Goal: Task Accomplishment & Management: Complete application form

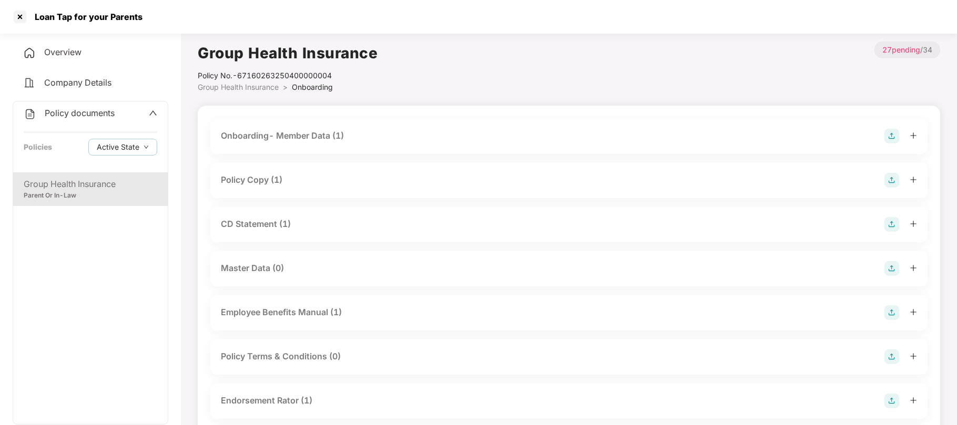
scroll to position [212, 0]
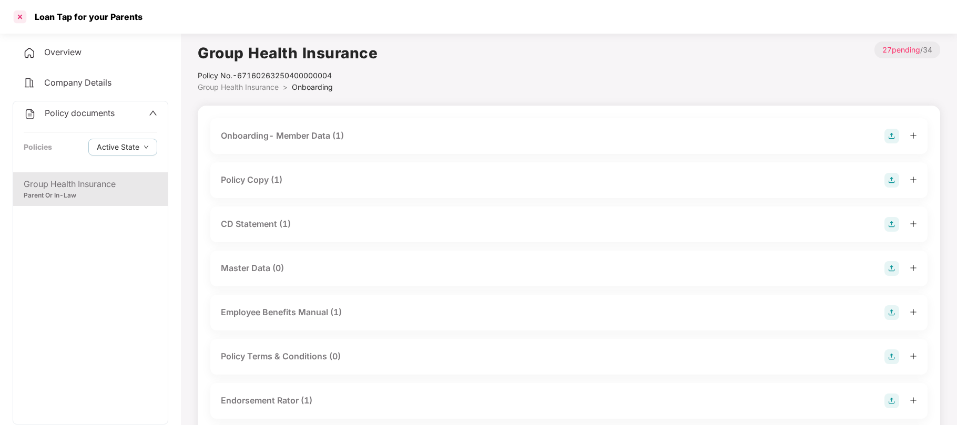
click at [24, 15] on div at bounding box center [20, 16] width 17 height 17
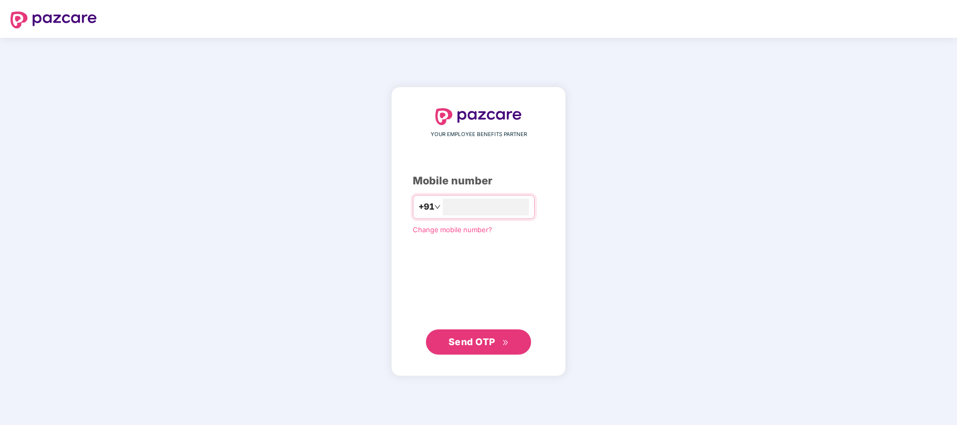
type input "**********"
click at [505, 349] on span "Send OTP" at bounding box center [478, 342] width 60 height 15
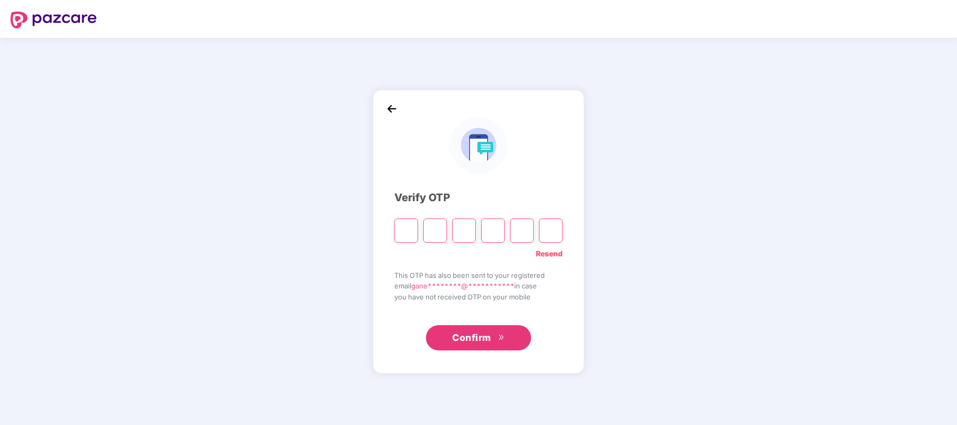
type input "*"
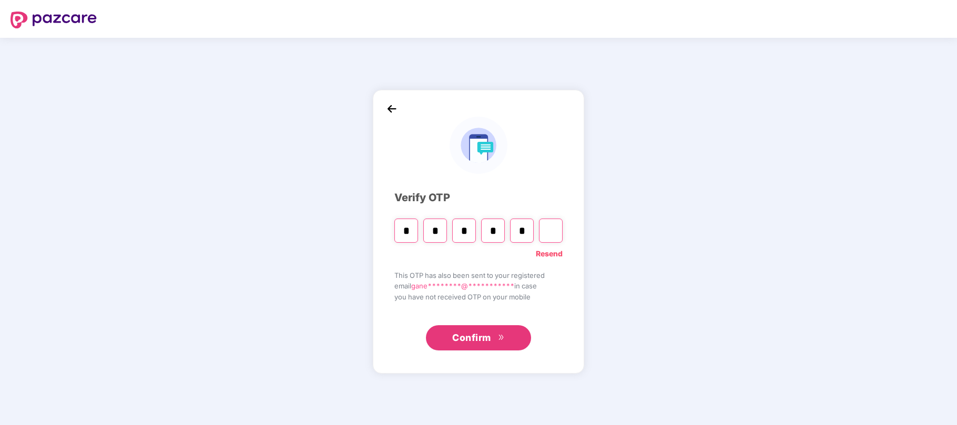
type input "*"
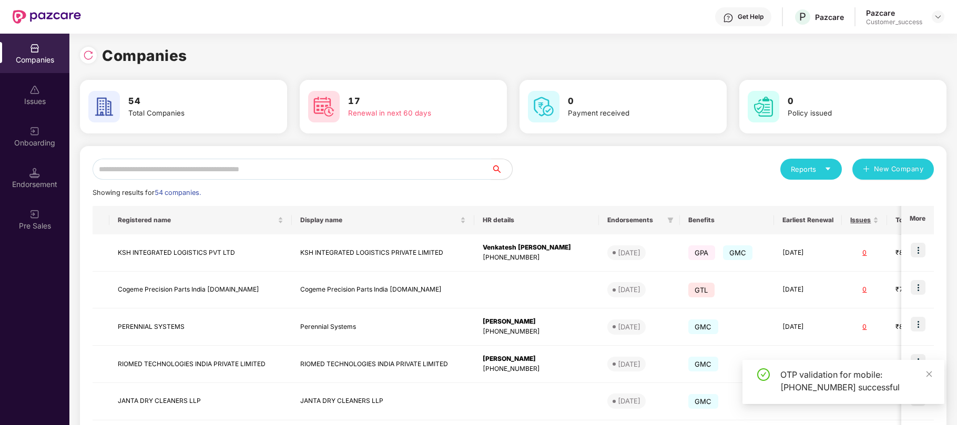
click at [348, 167] on input "text" at bounding box center [292, 169] width 398 height 21
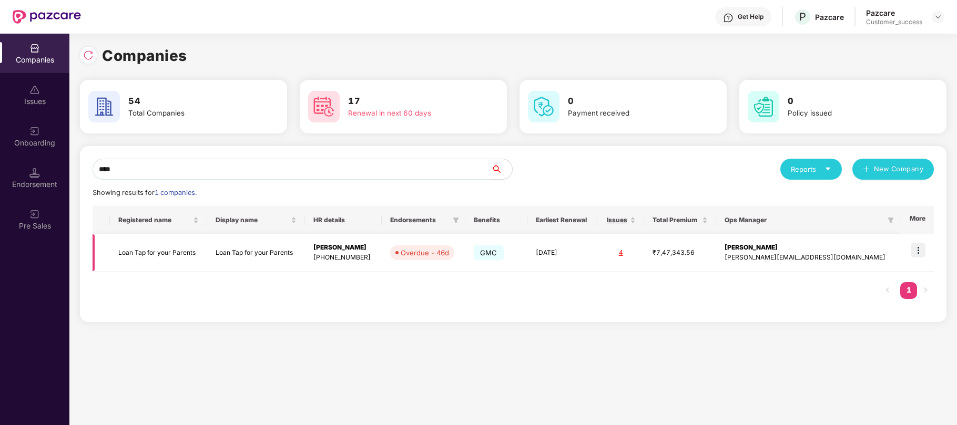
click at [919, 246] on img at bounding box center [917, 250] width 15 height 15
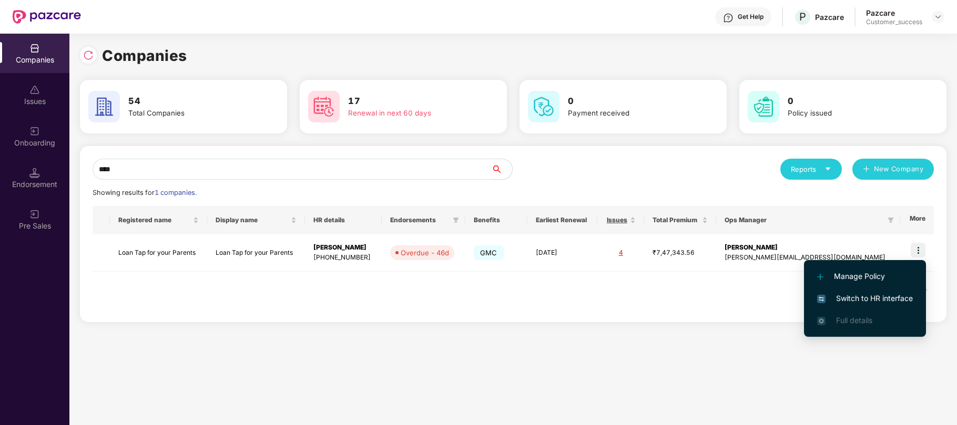
click at [157, 171] on input "****" at bounding box center [292, 169] width 398 height 21
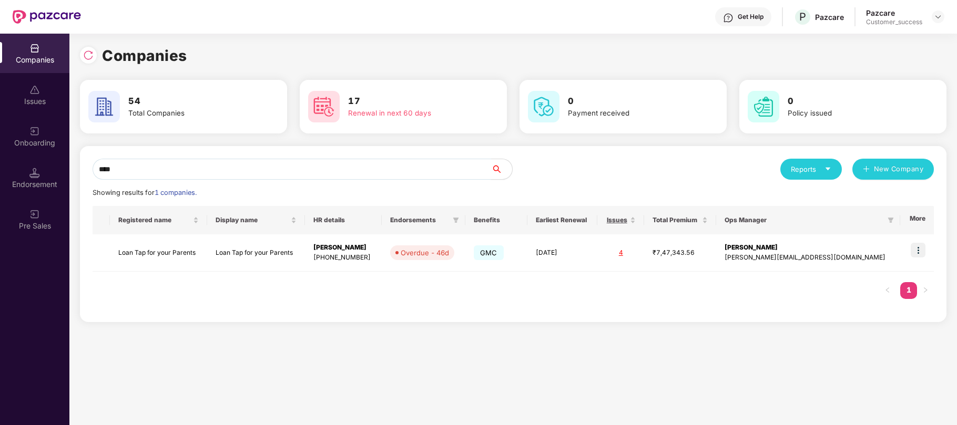
click at [157, 171] on input "****" at bounding box center [292, 169] width 398 height 21
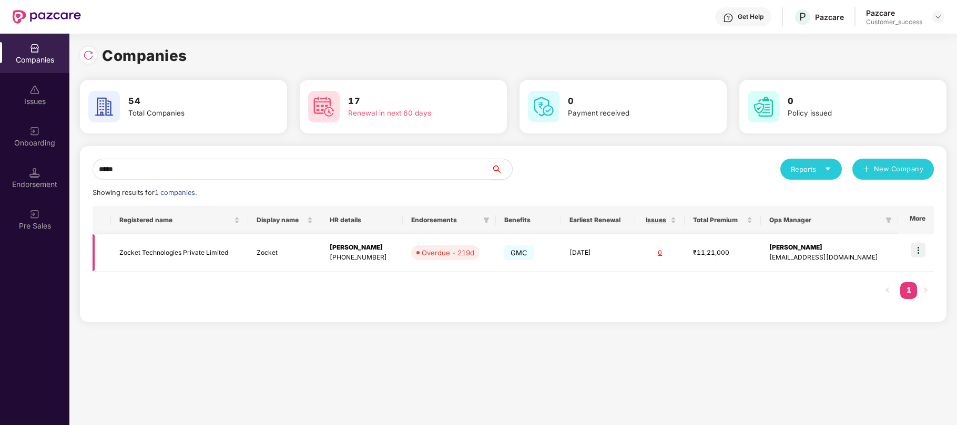
type input "*****"
click at [922, 255] on img at bounding box center [917, 250] width 15 height 15
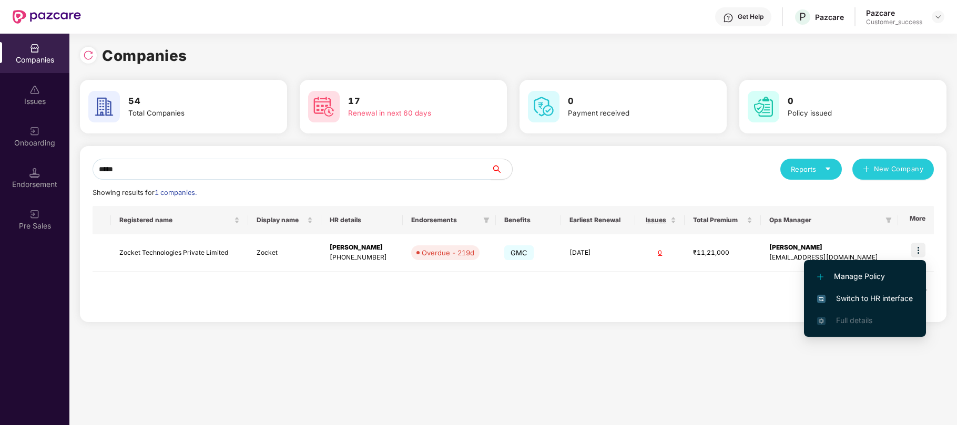
click at [869, 297] on span "Switch to HR interface" at bounding box center [865, 299] width 96 height 12
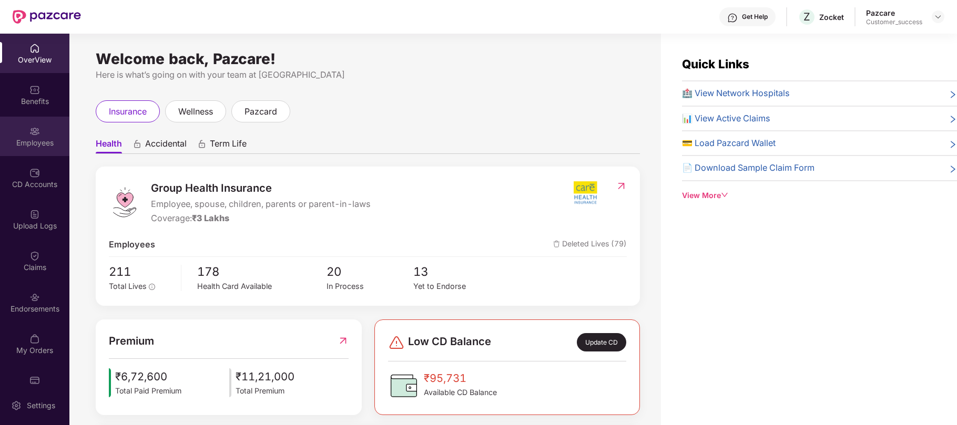
click at [29, 134] on img at bounding box center [34, 131] width 11 height 11
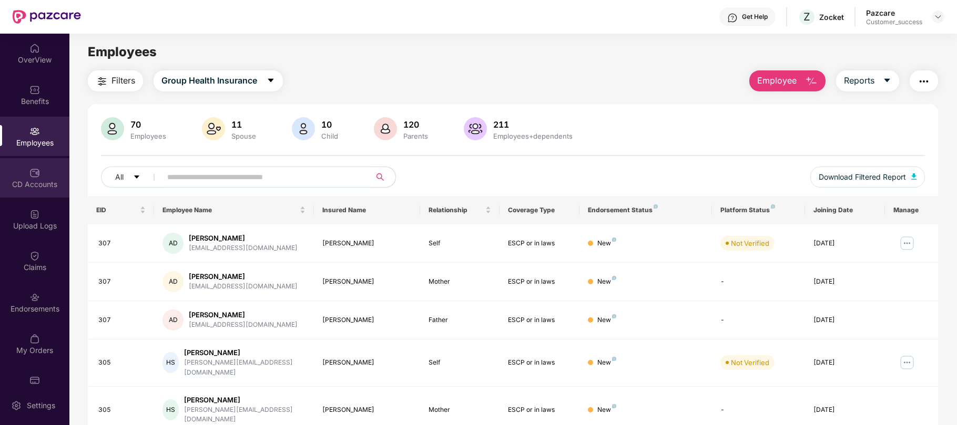
click at [15, 186] on div "CD Accounts" at bounding box center [34, 184] width 69 height 11
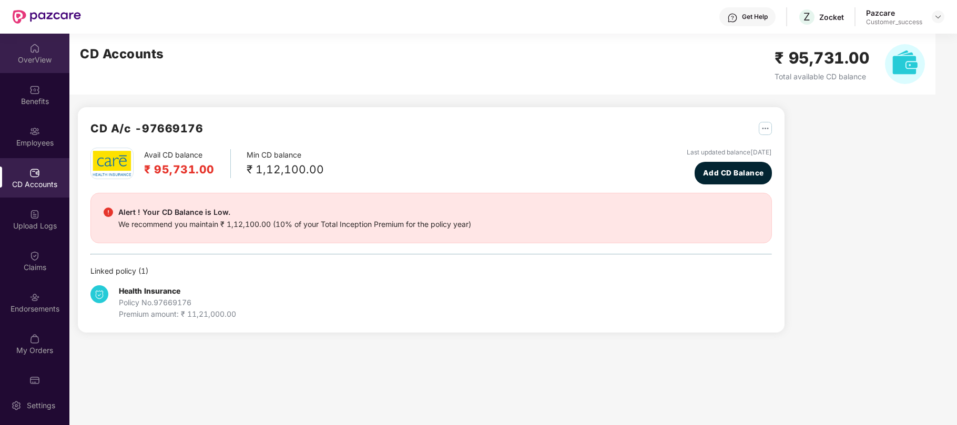
click at [41, 59] on div "OverView" at bounding box center [34, 60] width 69 height 11
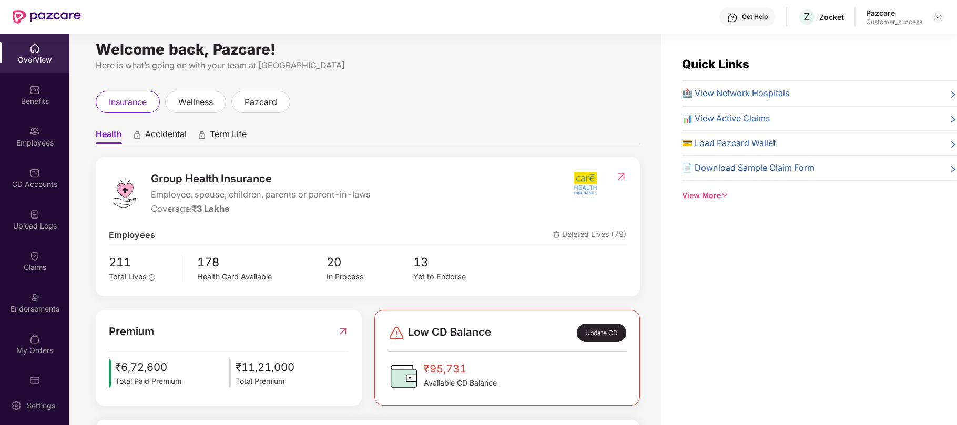
scroll to position [9, 0]
click at [935, 17] on img at bounding box center [937, 17] width 8 height 8
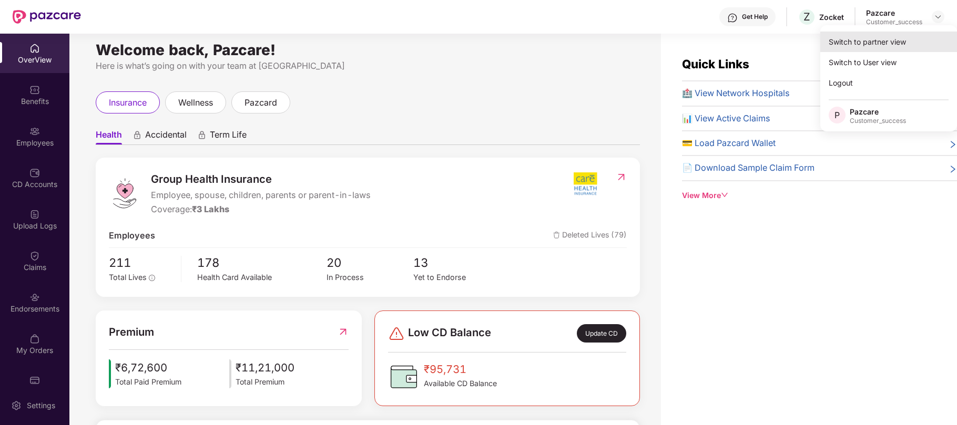
click at [866, 41] on div "Switch to partner view" at bounding box center [888, 42] width 137 height 20
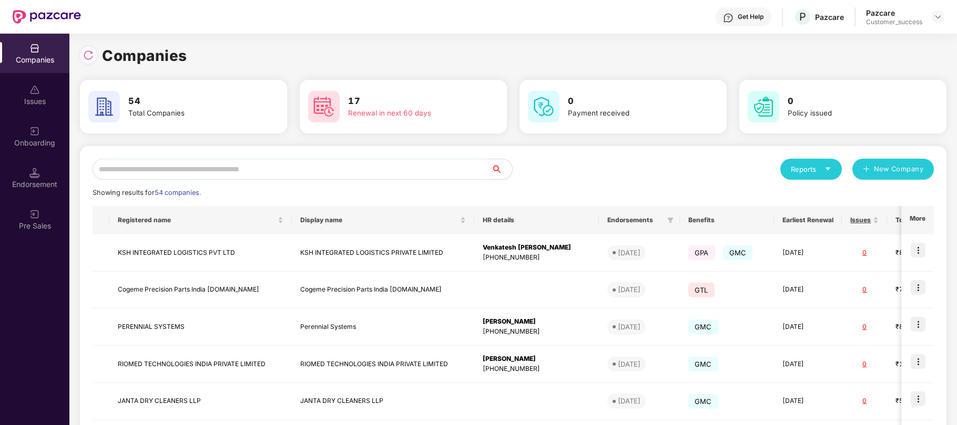
click at [436, 169] on input "text" at bounding box center [292, 169] width 398 height 21
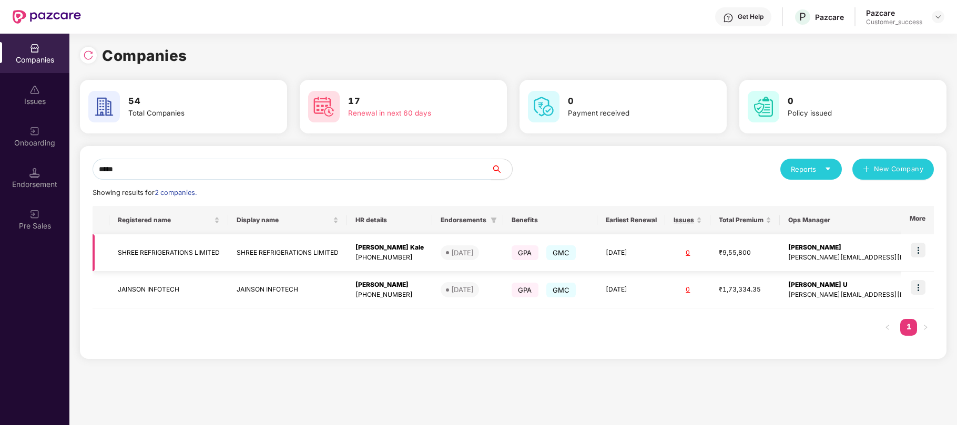
type input "*****"
click at [919, 249] on img at bounding box center [917, 250] width 15 height 15
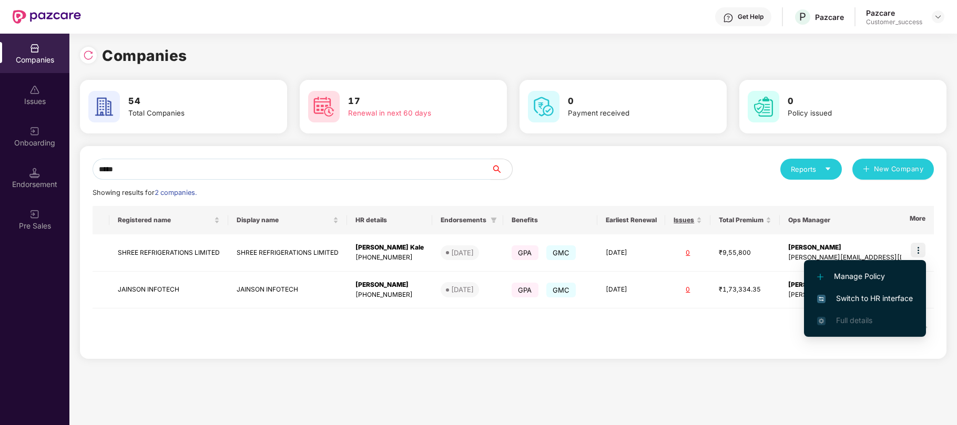
click at [871, 299] on span "Switch to HR interface" at bounding box center [865, 299] width 96 height 12
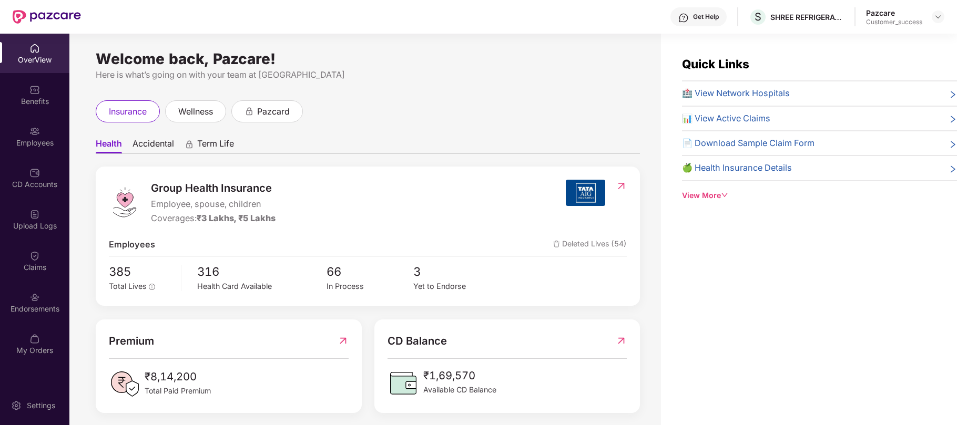
click at [29, 141] on div "Employees" at bounding box center [34, 143] width 69 height 11
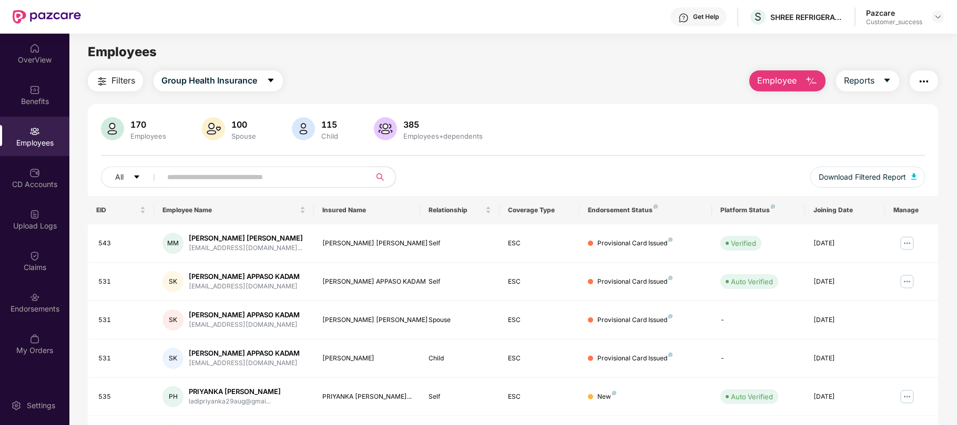
click at [808, 87] on img "button" at bounding box center [811, 81] width 13 height 13
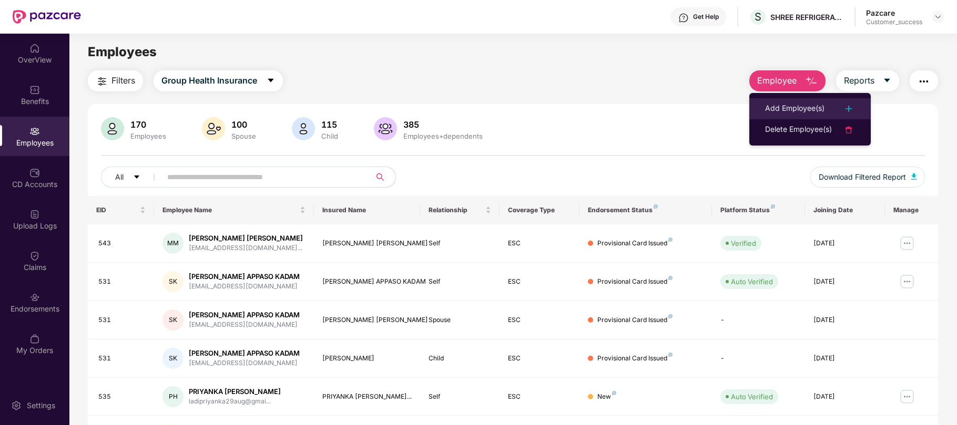
click at [786, 112] on div "Add Employee(s)" at bounding box center [794, 108] width 59 height 13
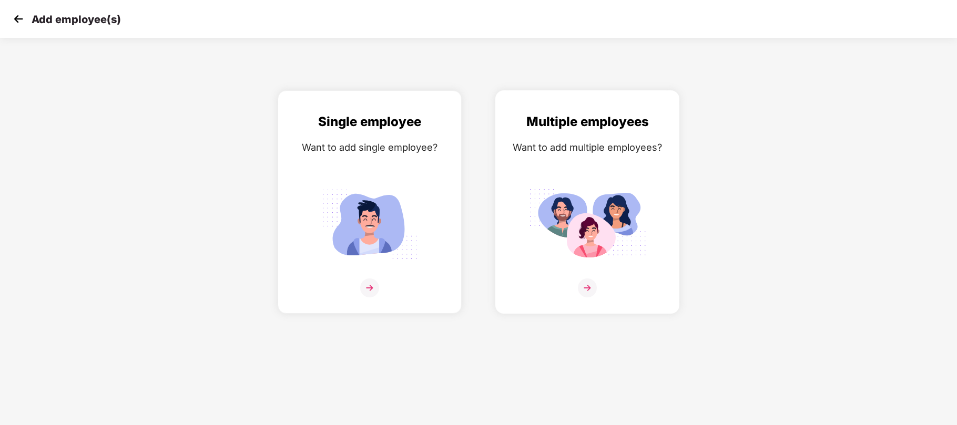
click at [619, 215] on img at bounding box center [587, 224] width 118 height 82
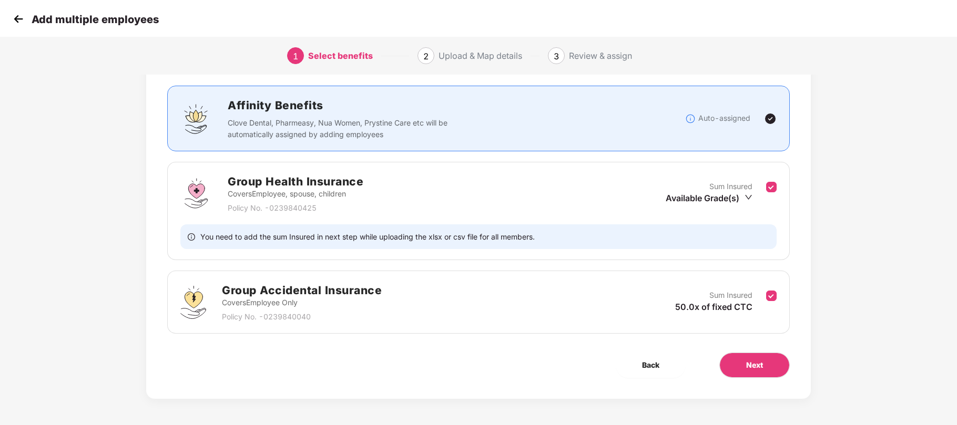
scroll to position [61, 1]
click at [738, 362] on button "Next" at bounding box center [754, 365] width 70 height 25
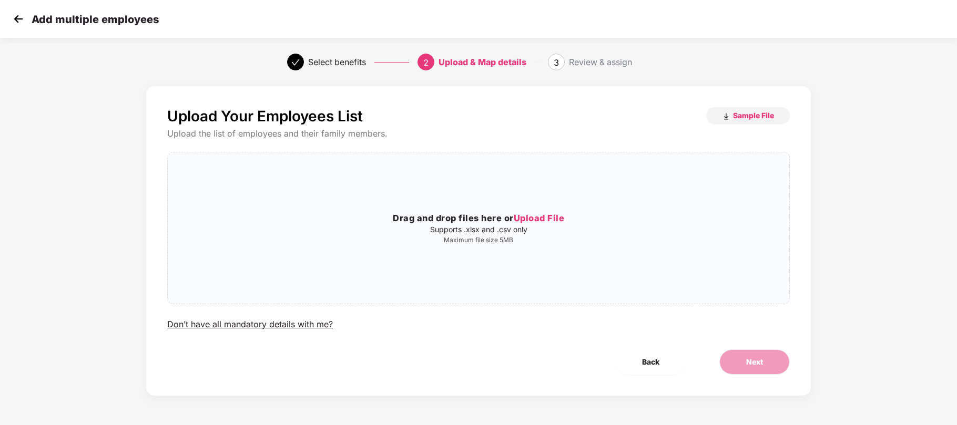
scroll to position [0, 1]
click at [547, 213] on span "Upload File" at bounding box center [539, 218] width 51 height 11
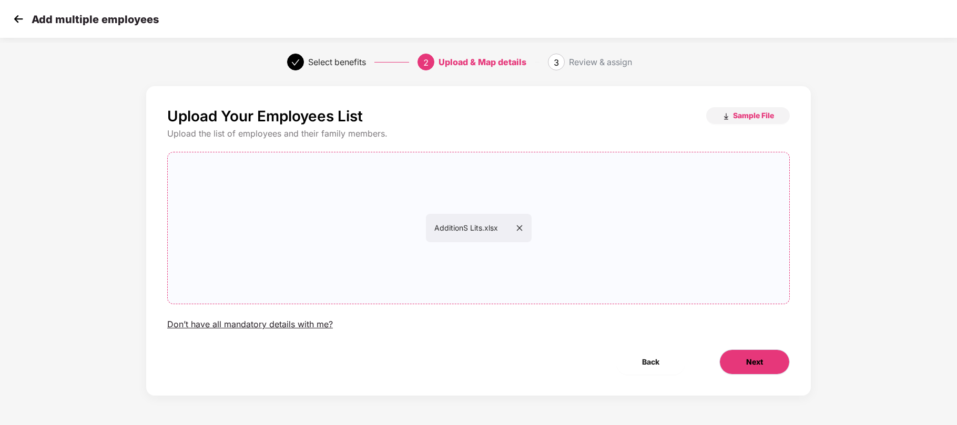
click at [758, 372] on button "Next" at bounding box center [754, 362] width 70 height 25
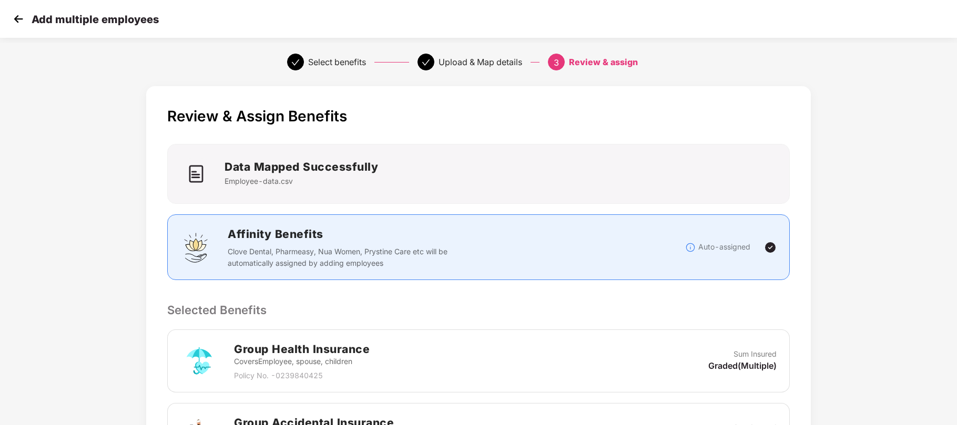
scroll to position [236, 1]
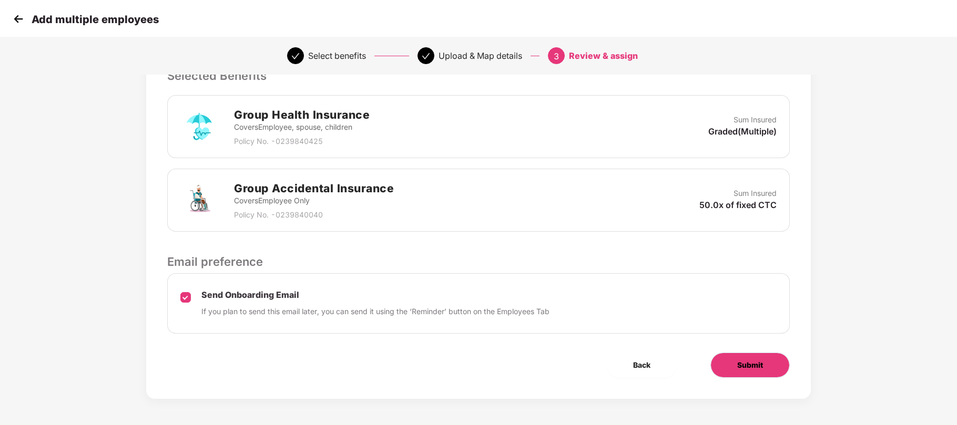
click at [744, 362] on span "Submit" at bounding box center [750, 366] width 26 height 12
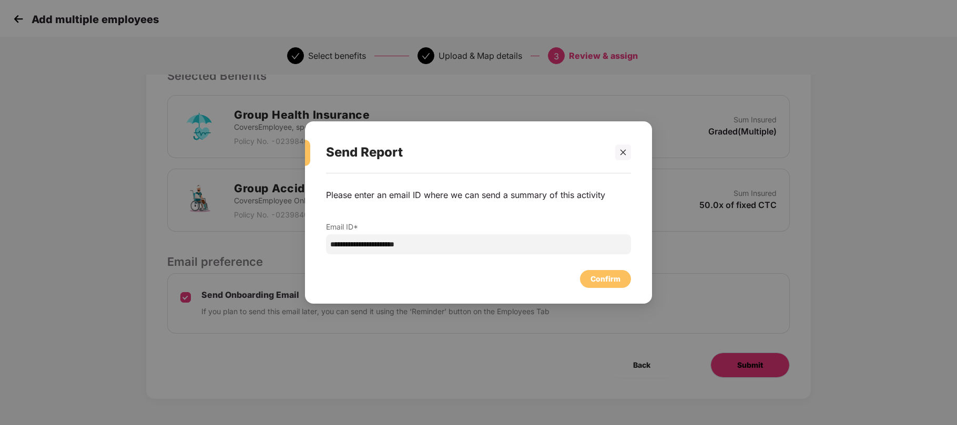
scroll to position [0, 1]
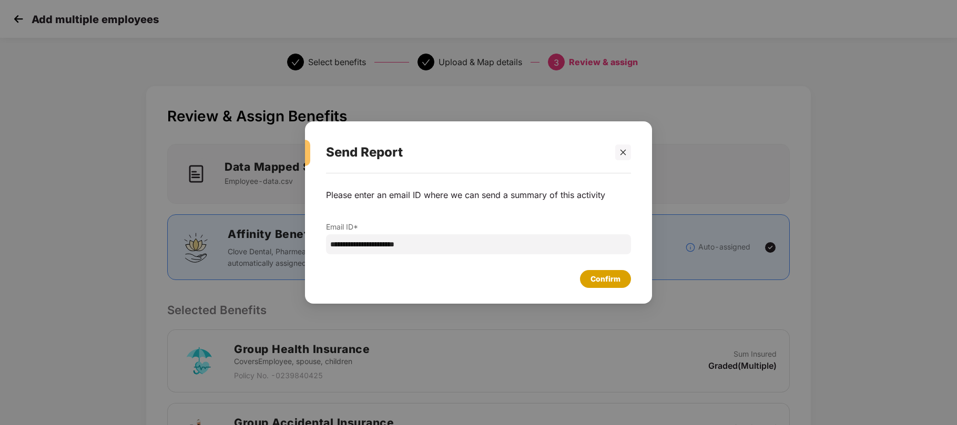
click at [610, 281] on div "Confirm" at bounding box center [605, 279] width 30 height 12
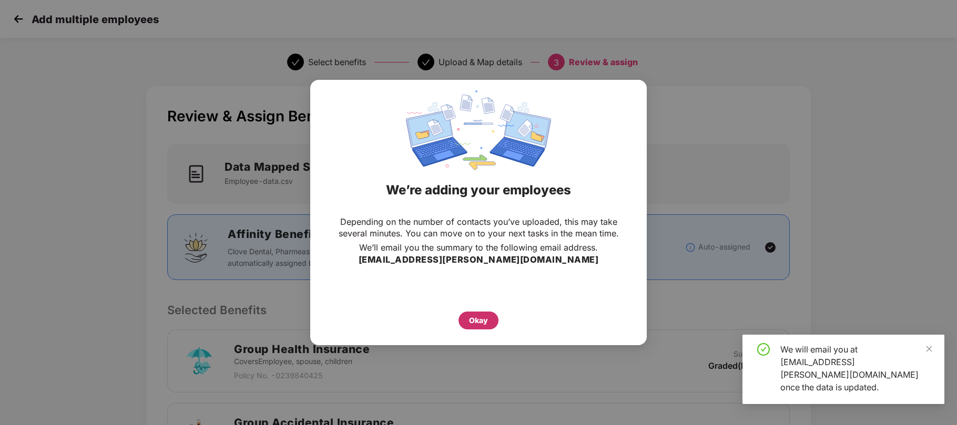
click at [479, 319] on div "Okay" at bounding box center [478, 321] width 19 height 12
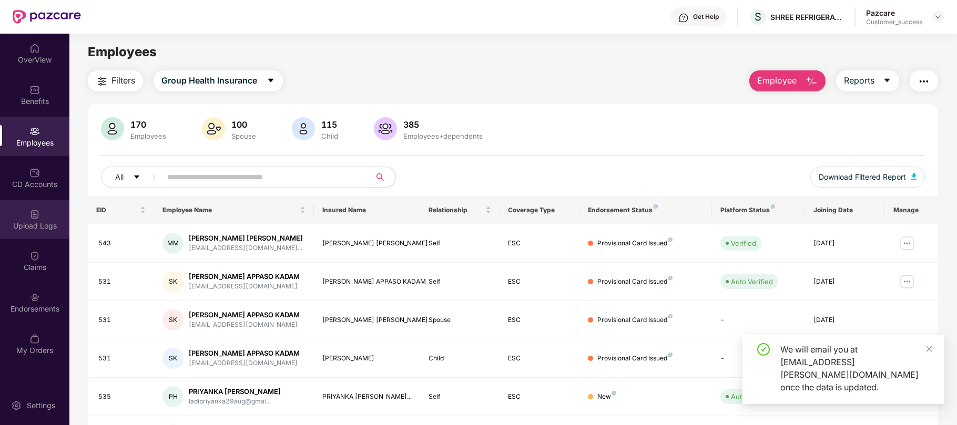
click at [42, 224] on div "Upload Logs" at bounding box center [34, 226] width 69 height 11
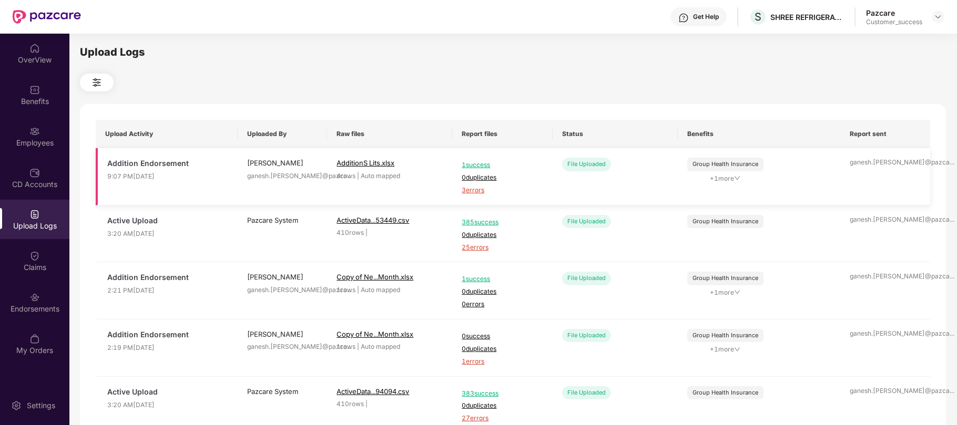
click at [480, 188] on span "3 errors" at bounding box center [501, 191] width 81 height 10
click at [40, 136] on div "Employees" at bounding box center [34, 136] width 69 height 39
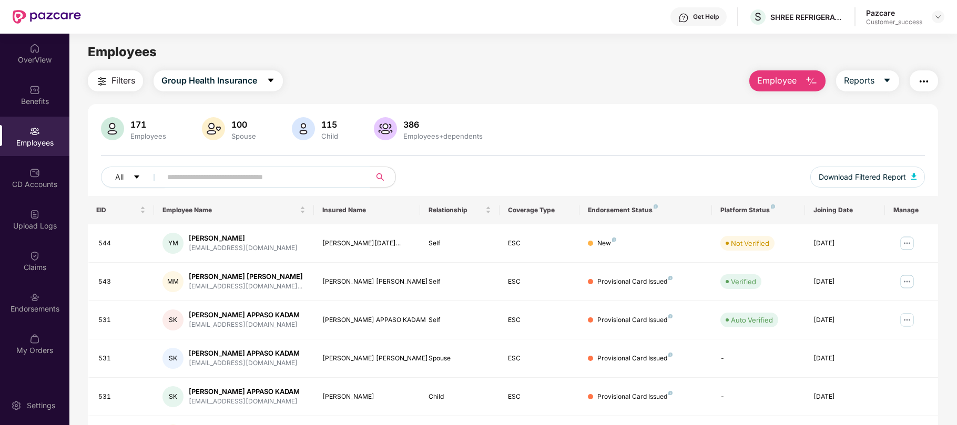
click at [785, 78] on span "Employee" at bounding box center [776, 80] width 39 height 13
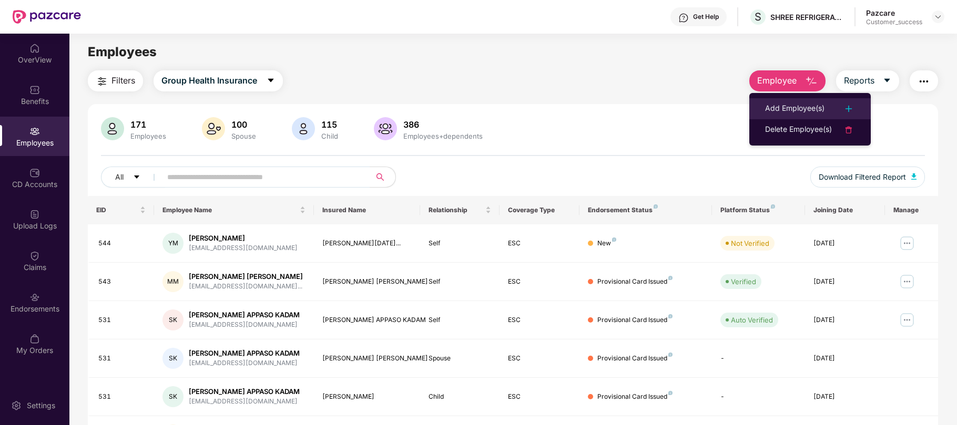
click at [793, 107] on div "Add Employee(s)" at bounding box center [794, 108] width 59 height 13
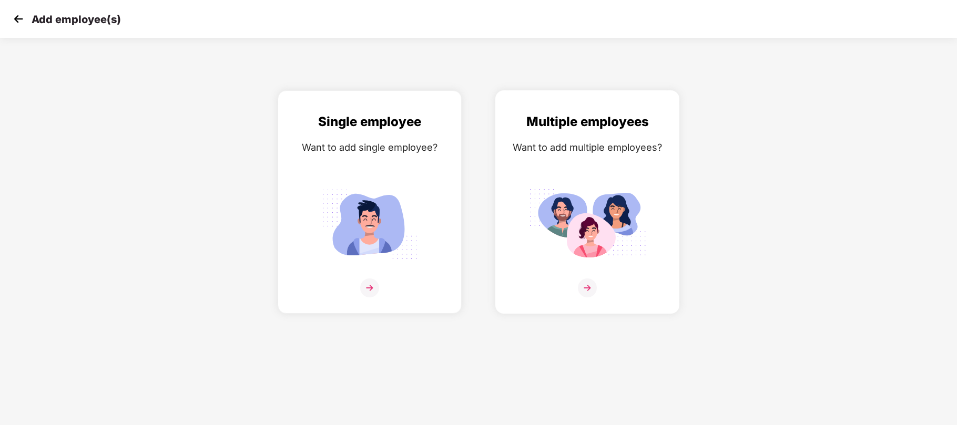
click at [608, 203] on img at bounding box center [587, 224] width 118 height 82
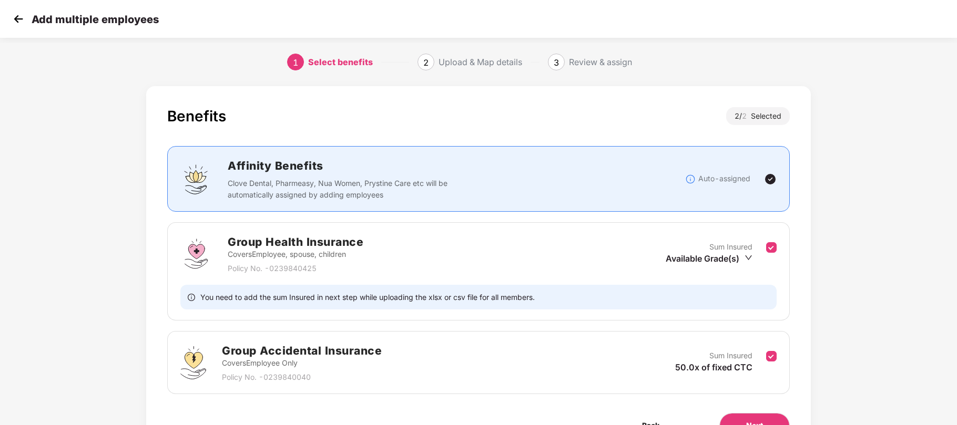
scroll to position [61, 0]
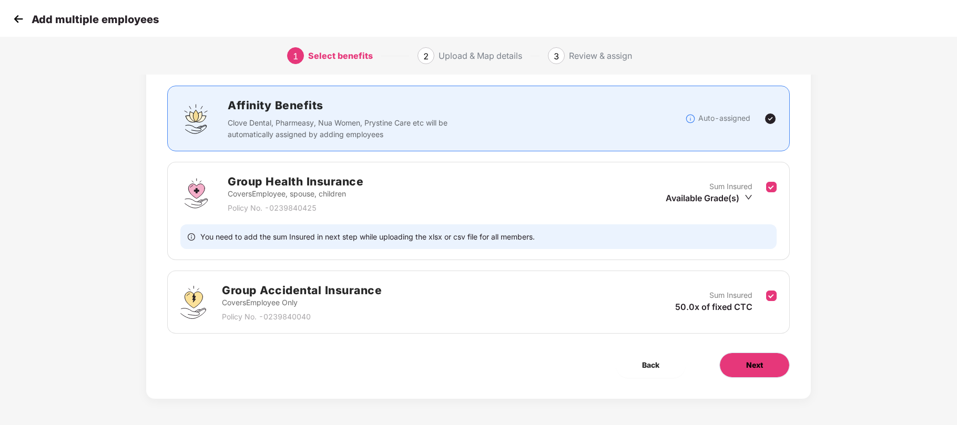
click at [746, 360] on span "Next" at bounding box center [754, 366] width 17 height 12
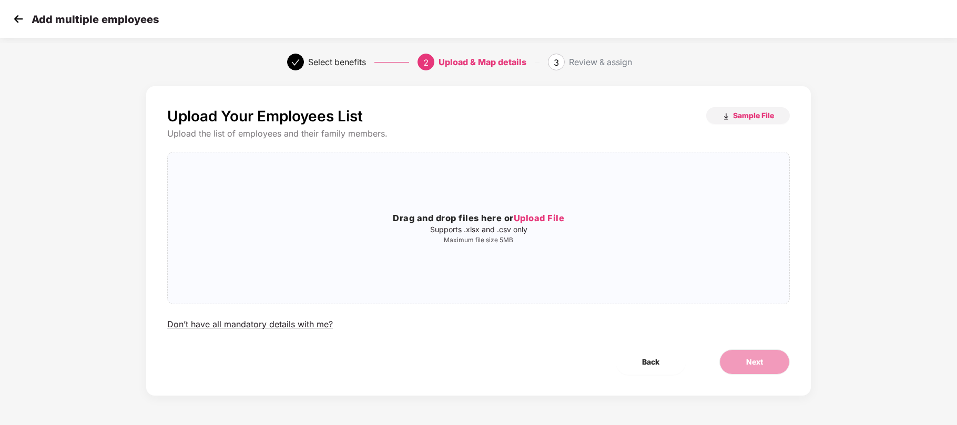
scroll to position [0, 0]
click at [537, 219] on span "Upload File" at bounding box center [539, 218] width 51 height 11
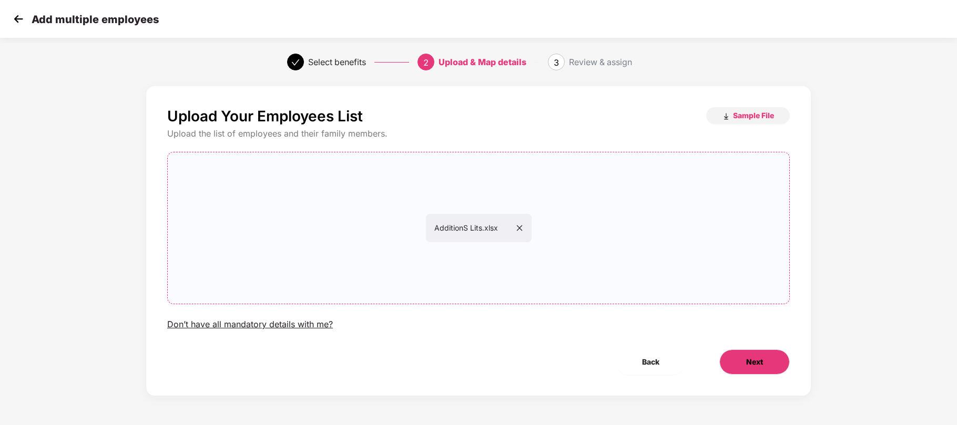
click at [768, 366] on button "Next" at bounding box center [754, 362] width 70 height 25
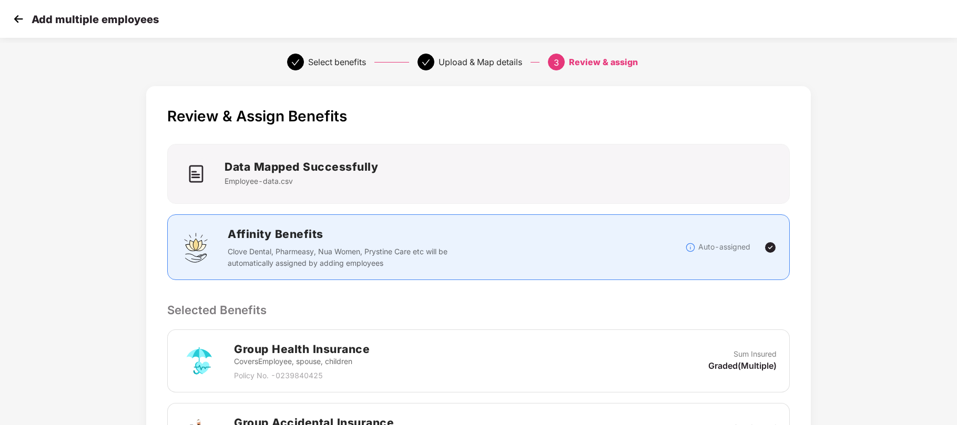
scroll to position [236, 0]
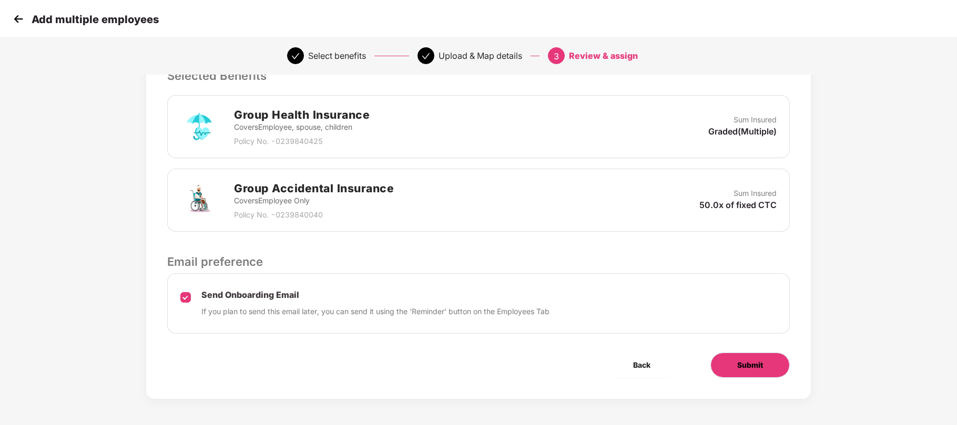
click at [738, 367] on span "Submit" at bounding box center [750, 366] width 26 height 12
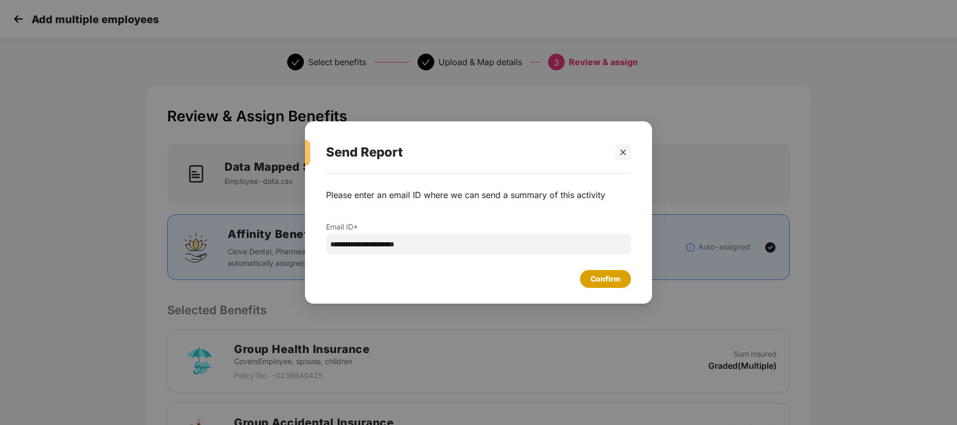
click at [619, 276] on div "Confirm" at bounding box center [605, 279] width 30 height 12
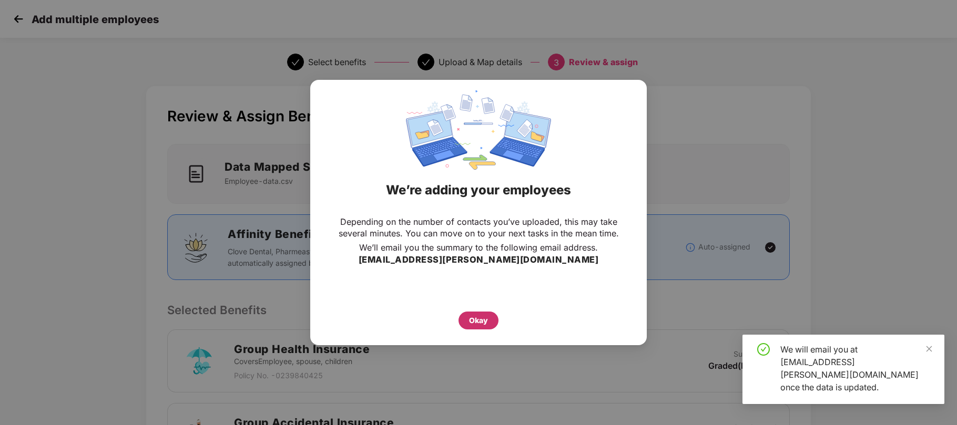
click at [476, 315] on div "Okay" at bounding box center [478, 321] width 19 height 12
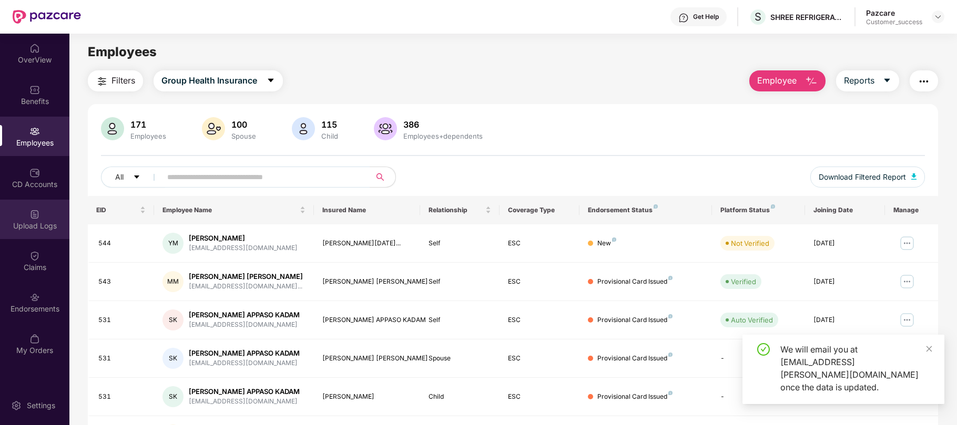
click at [41, 223] on div "Upload Logs" at bounding box center [34, 226] width 69 height 11
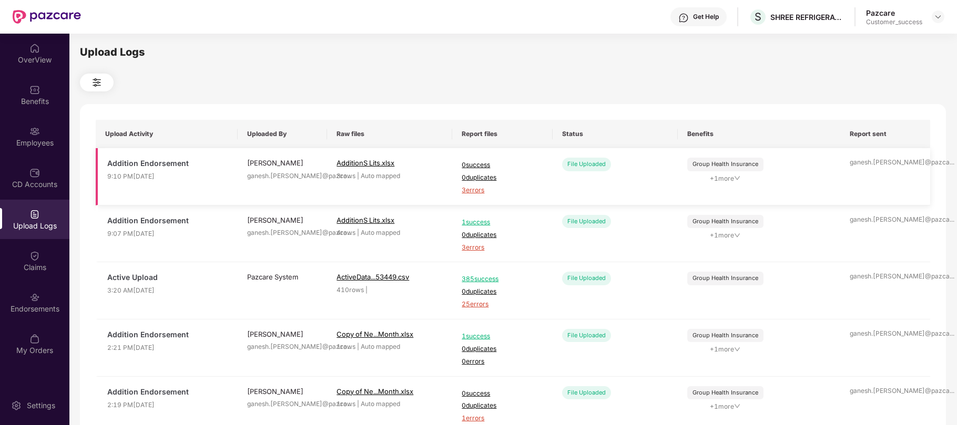
click at [471, 190] on span "3 errors" at bounding box center [501, 191] width 81 height 10
click at [35, 132] on img at bounding box center [34, 131] width 11 height 11
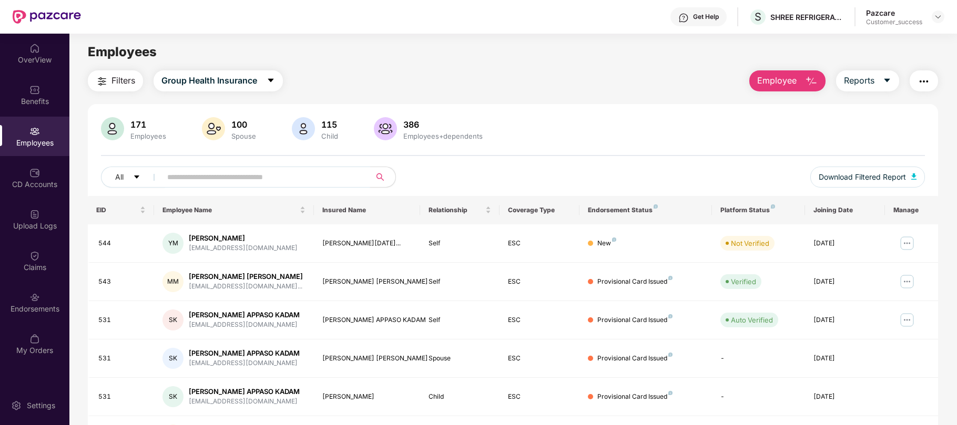
click at [211, 185] on input "text" at bounding box center [261, 177] width 189 height 16
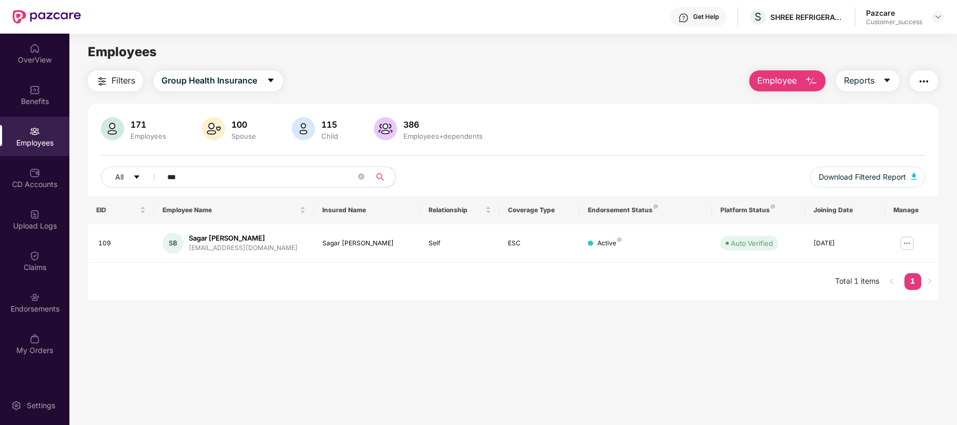
type input "***"
click at [906, 240] on img at bounding box center [906, 243] width 17 height 17
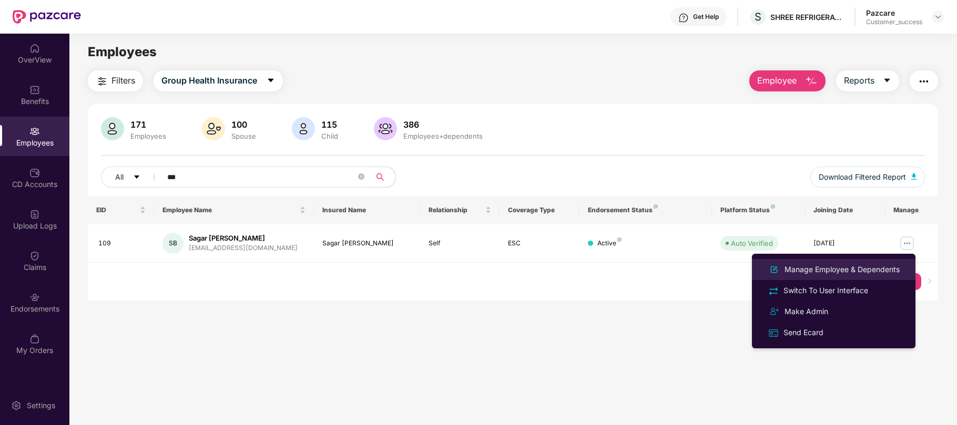
click at [847, 271] on div "Manage Employee & Dependents" at bounding box center [841, 270] width 119 height 12
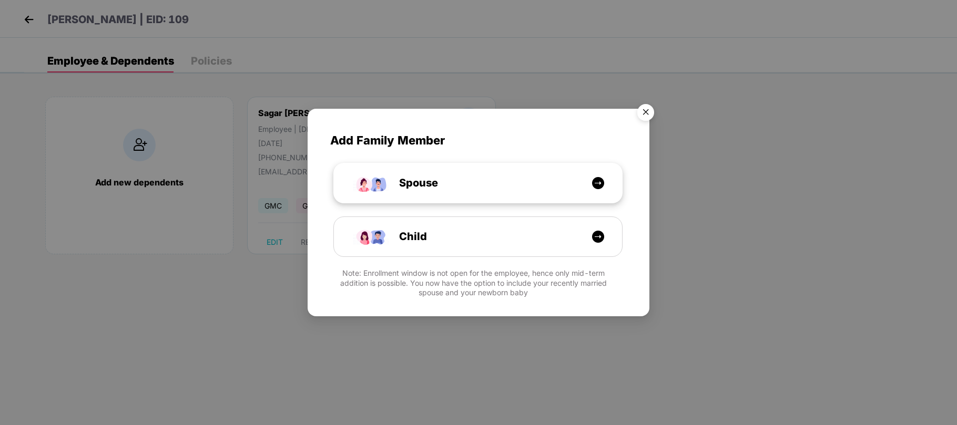
click at [458, 190] on div "Spouse" at bounding box center [483, 183] width 216 height 16
select select "****"
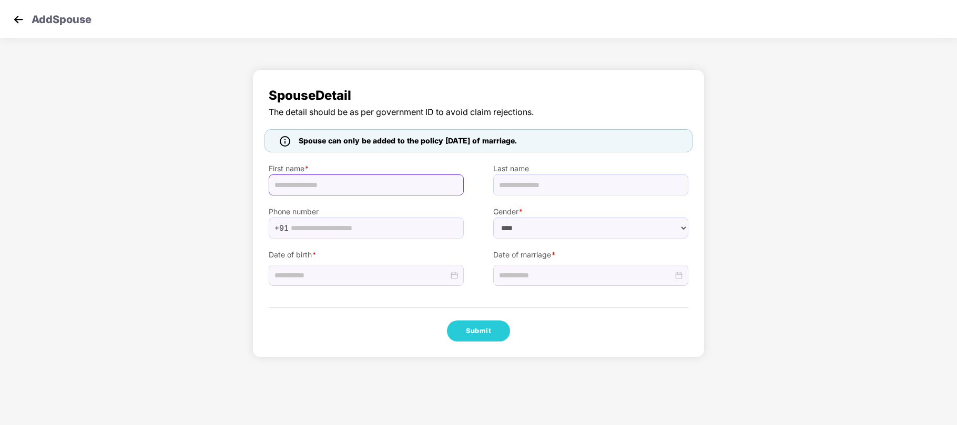
click at [403, 190] on input "text" at bounding box center [366, 184] width 195 height 21
paste input "**********"
type input "**********"
click at [345, 281] on input at bounding box center [361, 276] width 174 height 12
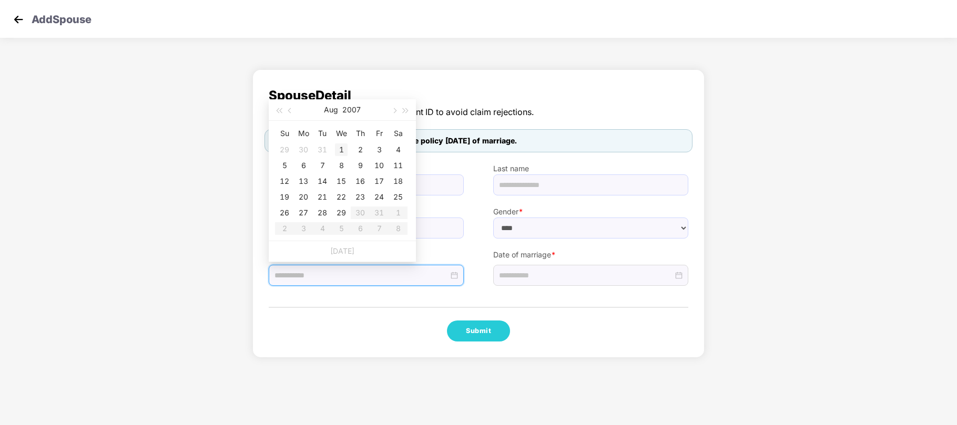
type input "**********"
click at [345, 116] on button "2007" at bounding box center [351, 109] width 18 height 21
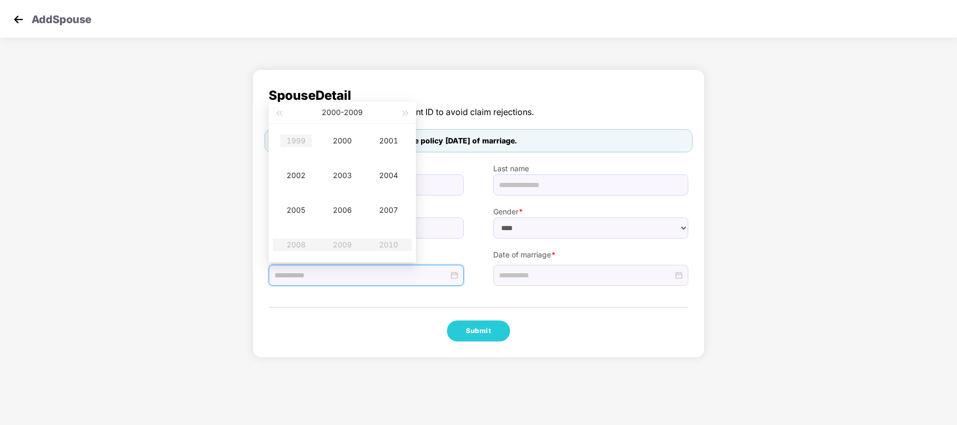
type input "**********"
click at [280, 108] on button "button" at bounding box center [279, 112] width 12 height 21
type input "**********"
click at [385, 137] on div "1991" at bounding box center [389, 141] width 32 height 13
type input "**********"
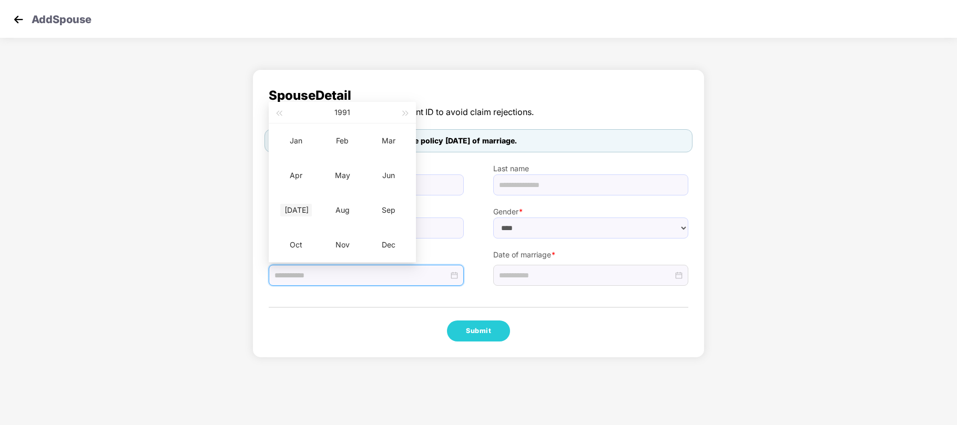
click at [295, 211] on div "Jul" at bounding box center [296, 210] width 32 height 13
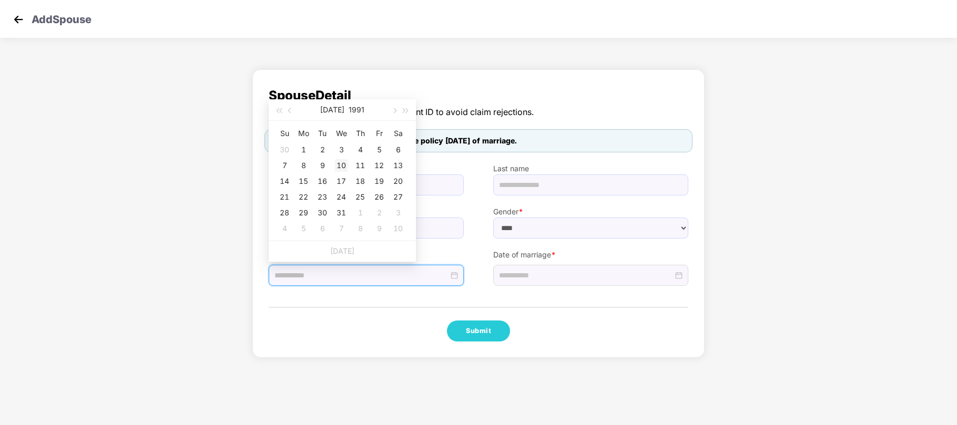
type input "**********"
click at [341, 167] on div "10" at bounding box center [341, 165] width 13 height 13
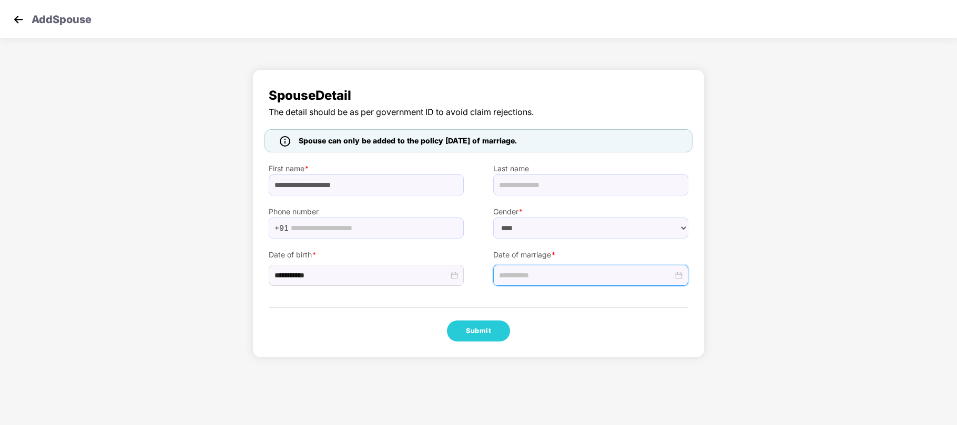
click at [535, 271] on input at bounding box center [586, 276] width 174 height 12
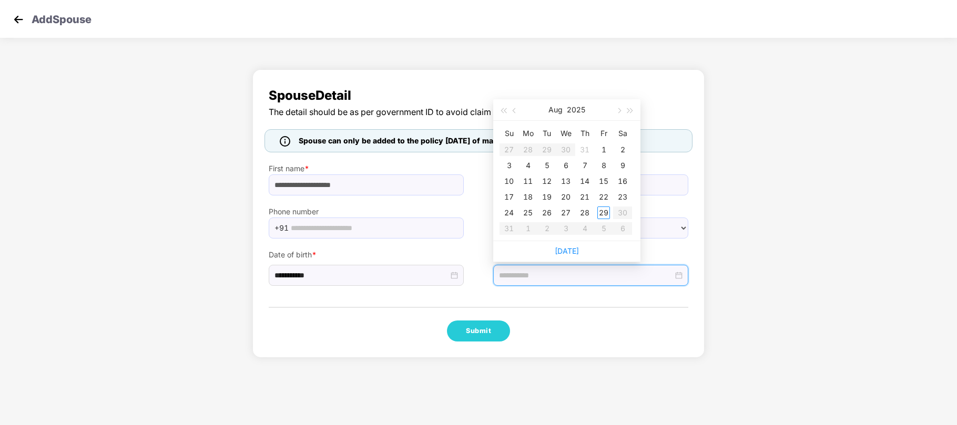
type input "**********"
click at [514, 110] on span "button" at bounding box center [514, 110] width 5 height 5
type input "**********"
click at [590, 211] on div "31" at bounding box center [584, 213] width 13 height 13
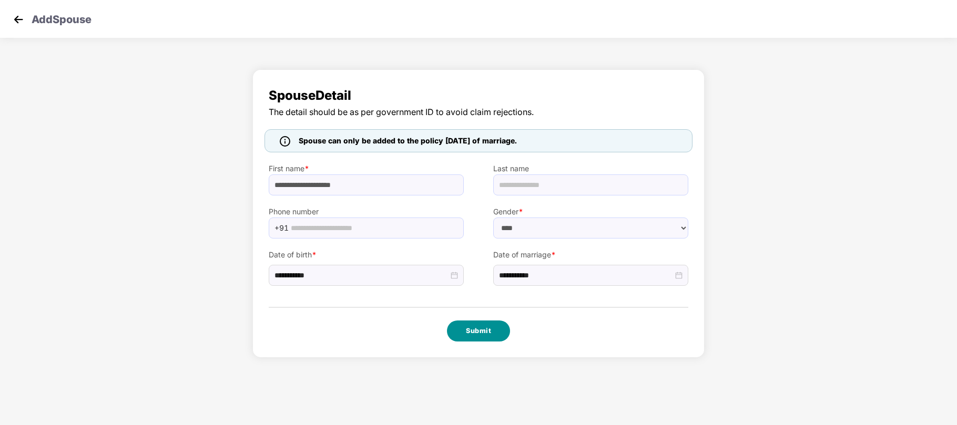
click at [489, 328] on button "Submit" at bounding box center [478, 331] width 63 height 21
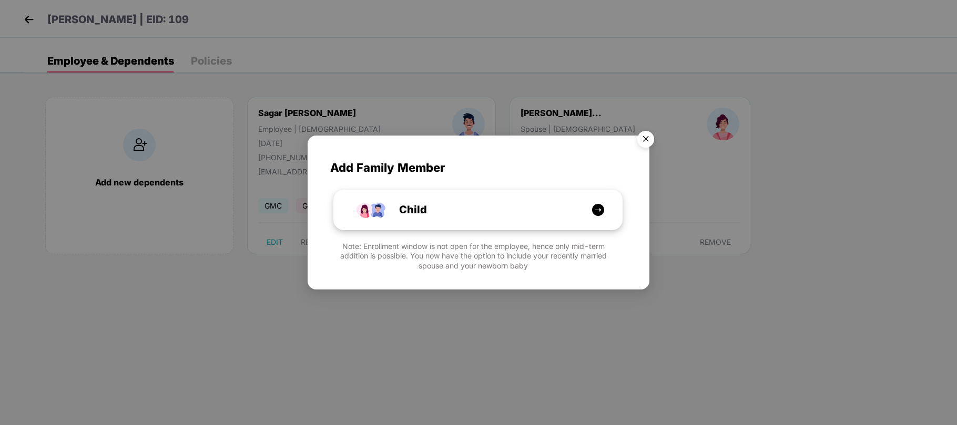
click at [436, 218] on div "Child" at bounding box center [483, 210] width 216 height 16
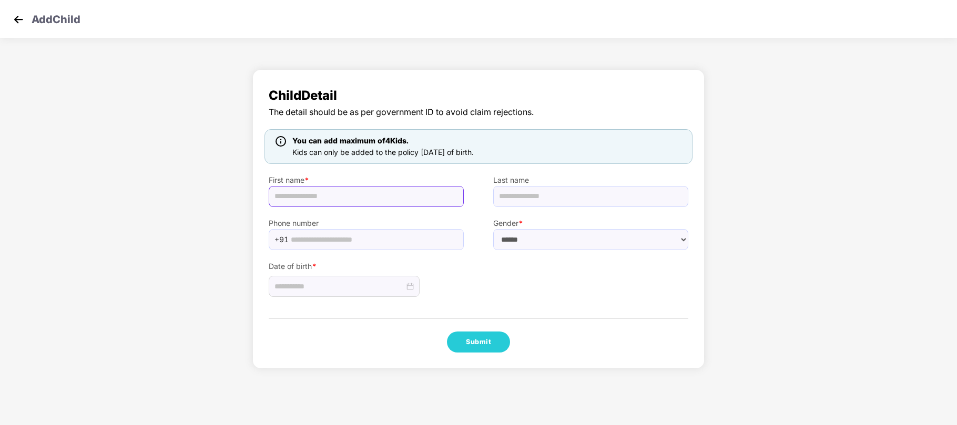
click at [394, 205] on input "text" at bounding box center [366, 196] width 195 height 21
paste input "**********"
type input "**********"
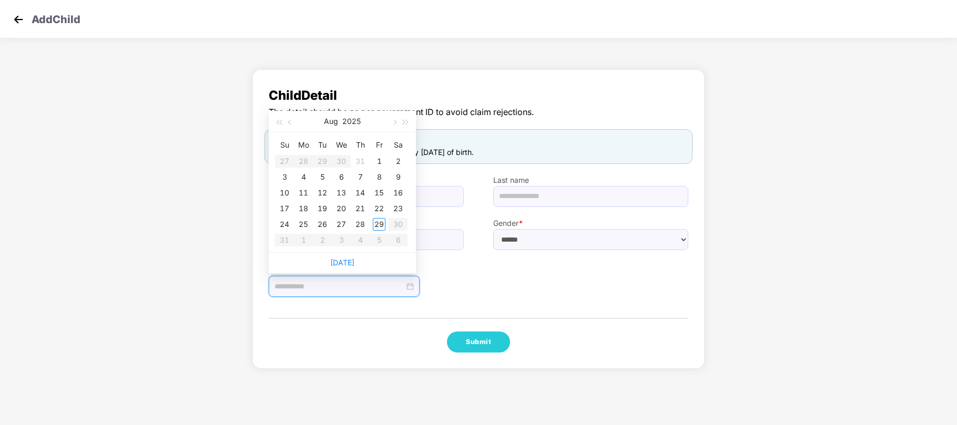
click at [375, 287] on input at bounding box center [339, 287] width 130 height 12
type input "**********"
click at [350, 121] on button "2025" at bounding box center [351, 121] width 18 height 21
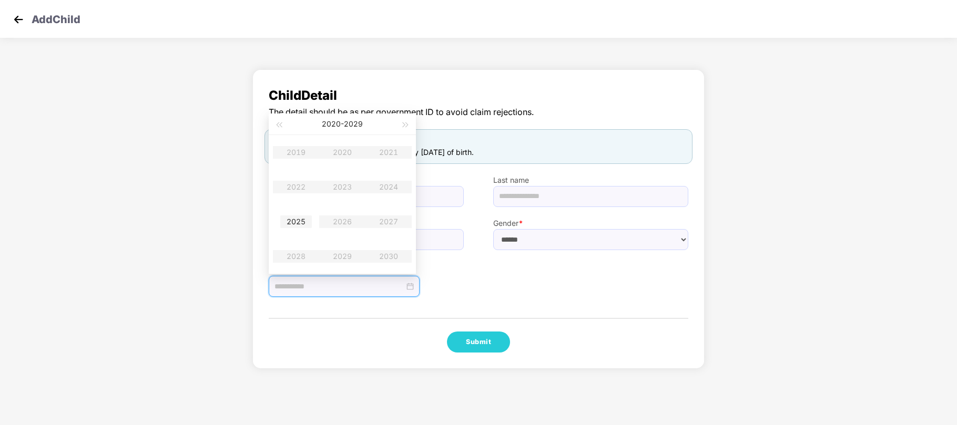
type input "**********"
click at [297, 225] on div "2025" at bounding box center [296, 221] width 32 height 13
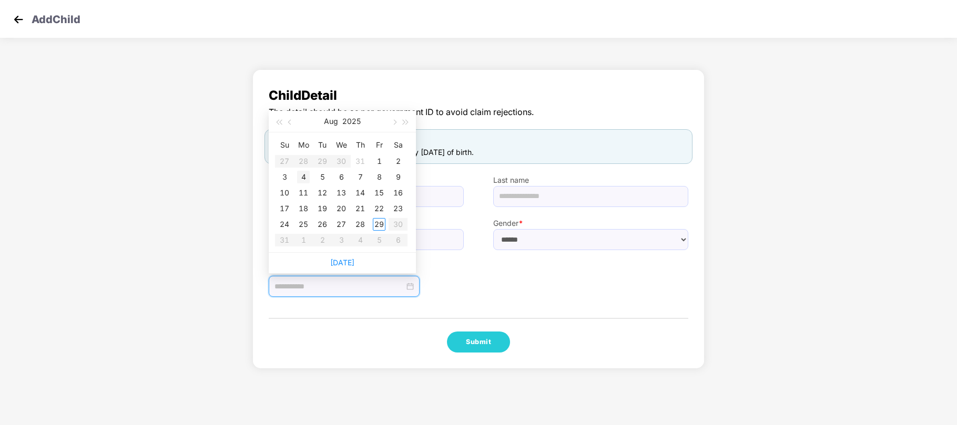
type input "**********"
click at [287, 122] on button "button" at bounding box center [290, 121] width 12 height 21
click at [394, 122] on span "button" at bounding box center [393, 122] width 5 height 5
type input "**********"
click at [394, 162] on div "2" at bounding box center [398, 161] width 13 height 13
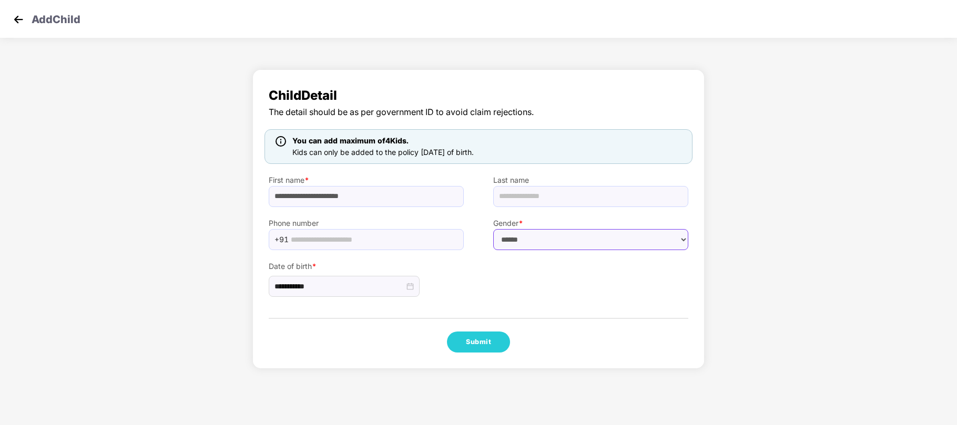
click at [537, 243] on select "****** **** ******" at bounding box center [590, 239] width 195 height 21
select select "****"
click at [493, 229] on select "****** **** ******" at bounding box center [590, 239] width 195 height 21
click at [474, 342] on button "Submit" at bounding box center [478, 342] width 63 height 21
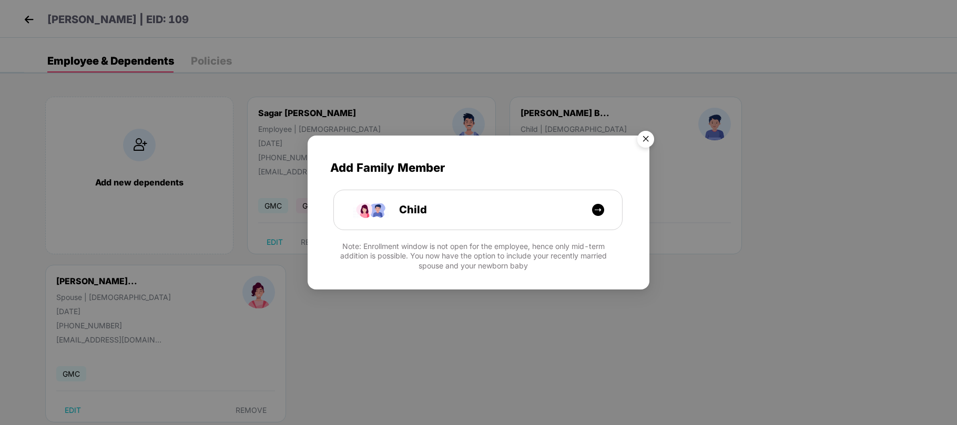
click at [645, 139] on img "Close" at bounding box center [645, 140] width 29 height 29
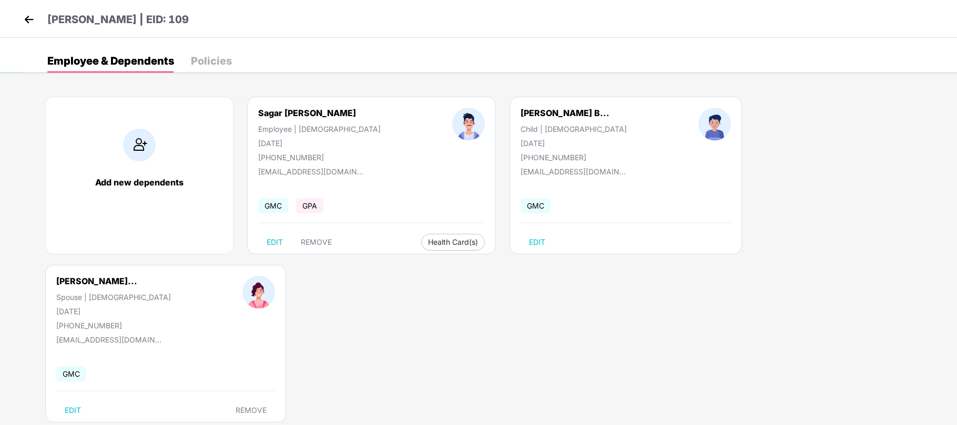
click at [28, 22] on img at bounding box center [29, 20] width 16 height 16
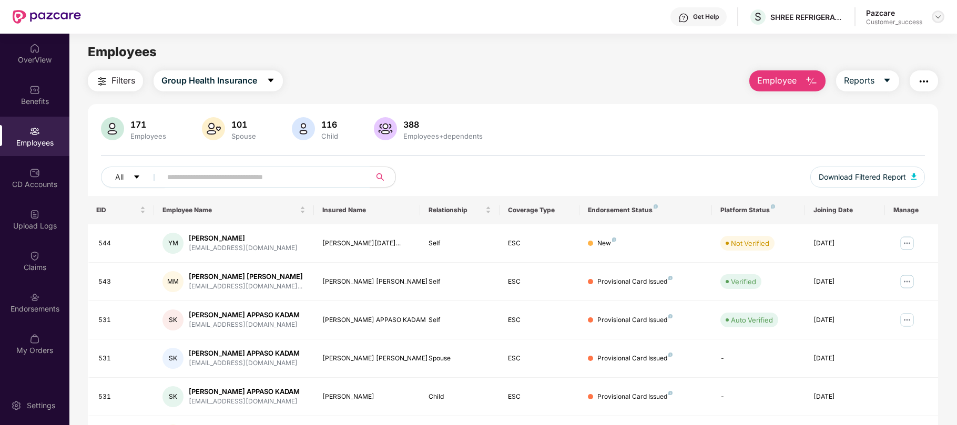
click at [938, 17] on img at bounding box center [937, 17] width 8 height 8
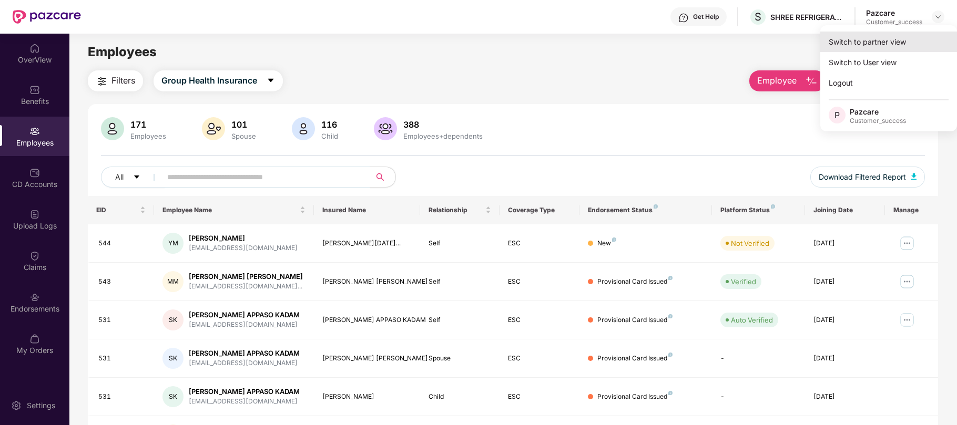
click at [871, 45] on div "Switch to partner view" at bounding box center [888, 42] width 137 height 20
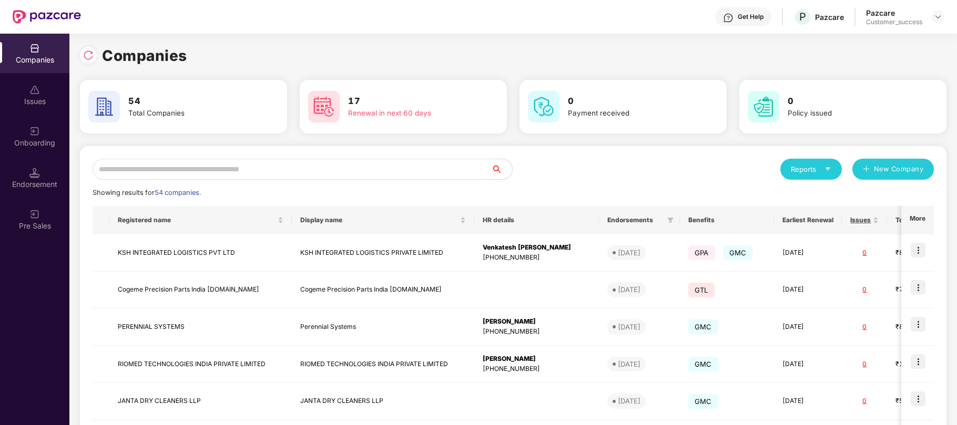
click at [343, 171] on input "text" at bounding box center [292, 169] width 398 height 21
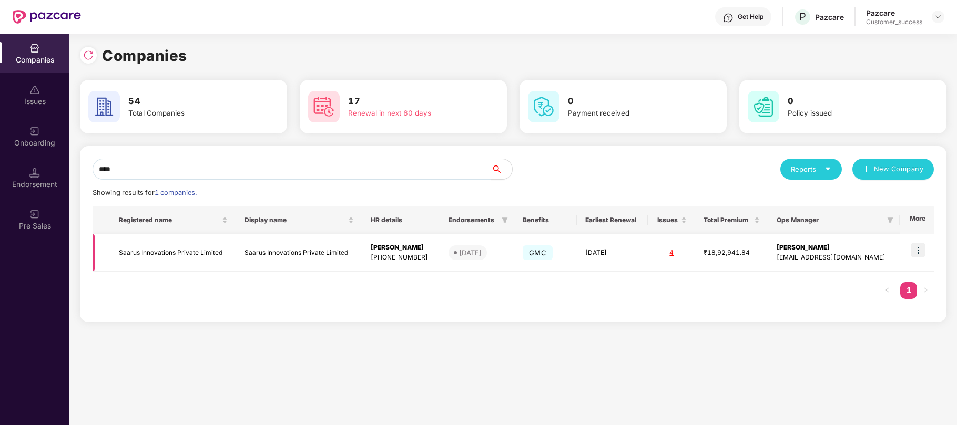
type input "****"
click at [919, 254] on img at bounding box center [917, 250] width 15 height 15
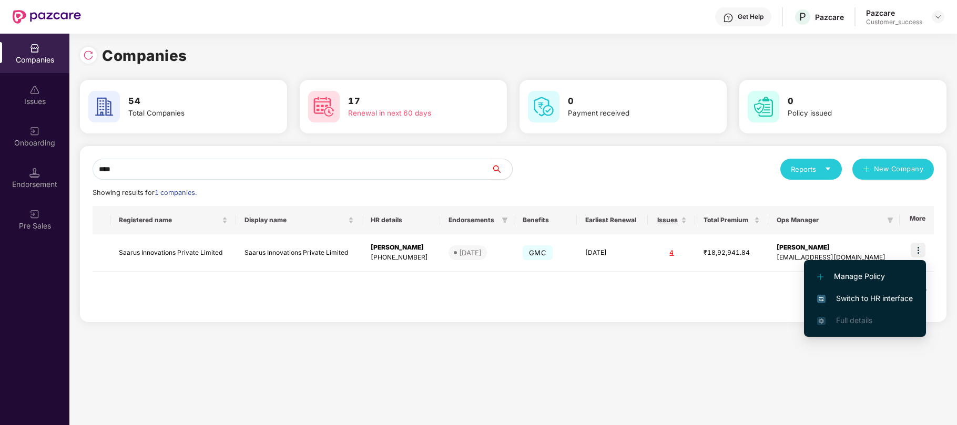
click at [862, 295] on span "Switch to HR interface" at bounding box center [865, 299] width 96 height 12
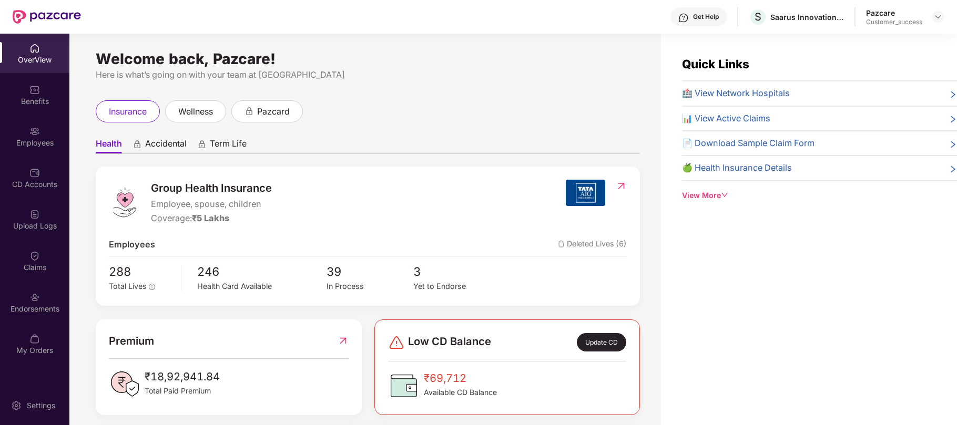
click at [43, 140] on div "Employees" at bounding box center [34, 143] width 69 height 11
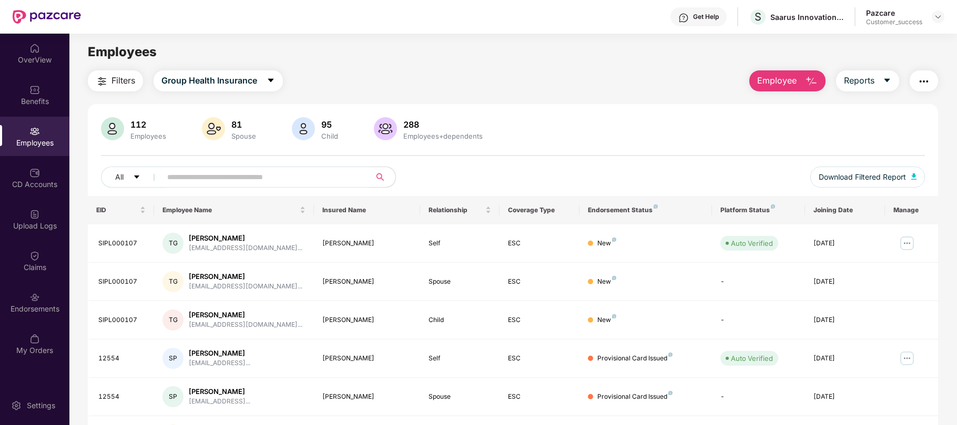
click at [803, 86] on button "Employee" at bounding box center [787, 80] width 76 height 21
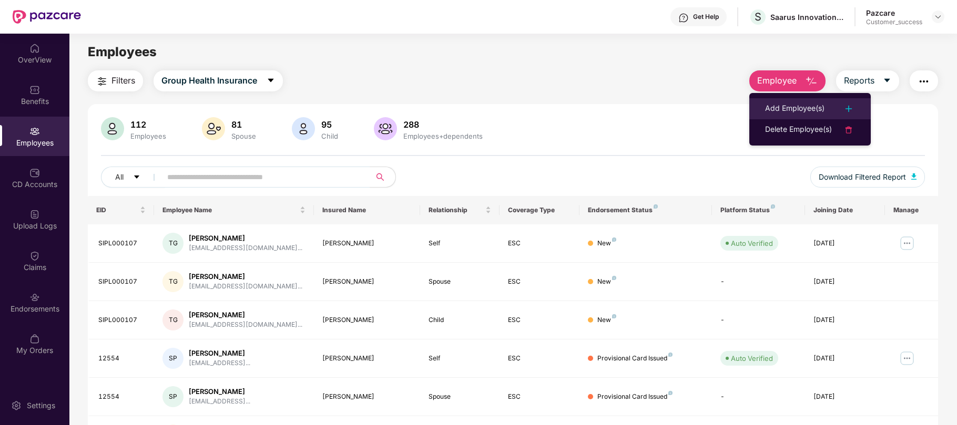
click at [787, 108] on div "Add Employee(s)" at bounding box center [794, 108] width 59 height 13
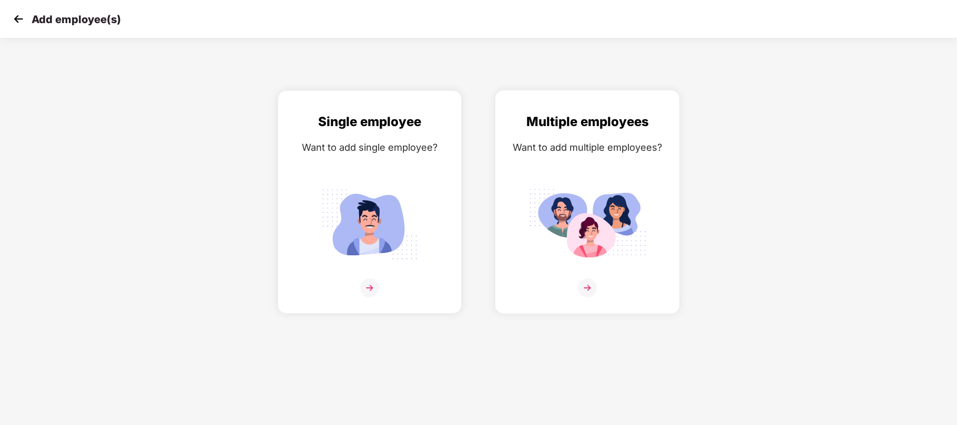
click at [562, 207] on img at bounding box center [587, 224] width 118 height 82
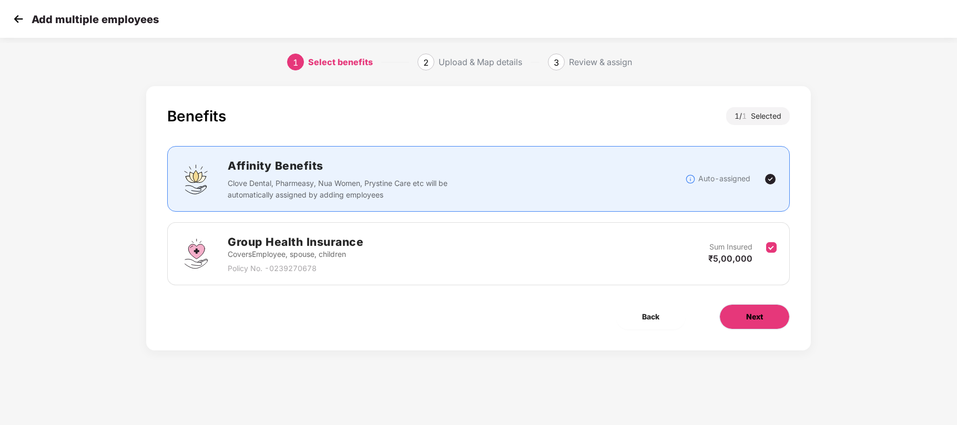
click at [738, 311] on button "Next" at bounding box center [754, 316] width 70 height 25
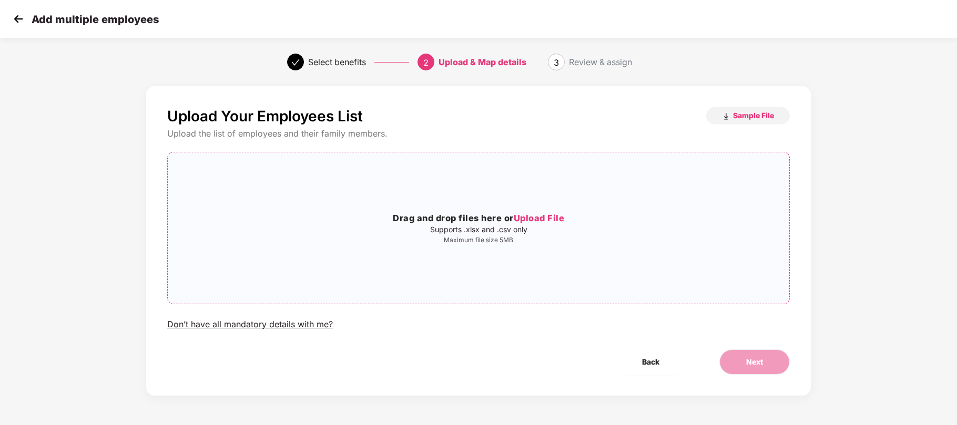
click at [550, 225] on h3 "Drag and drop files here or Upload File" at bounding box center [478, 219] width 621 height 14
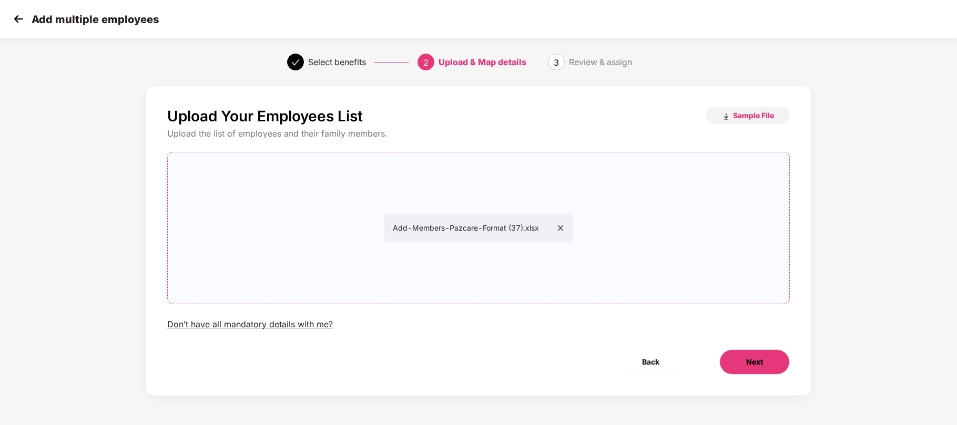
click at [734, 364] on button "Next" at bounding box center [754, 362] width 70 height 25
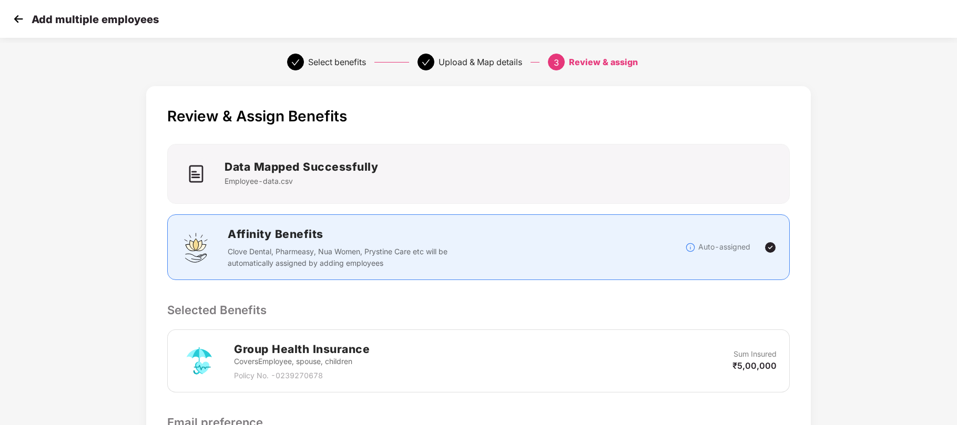
scroll to position [162, 0]
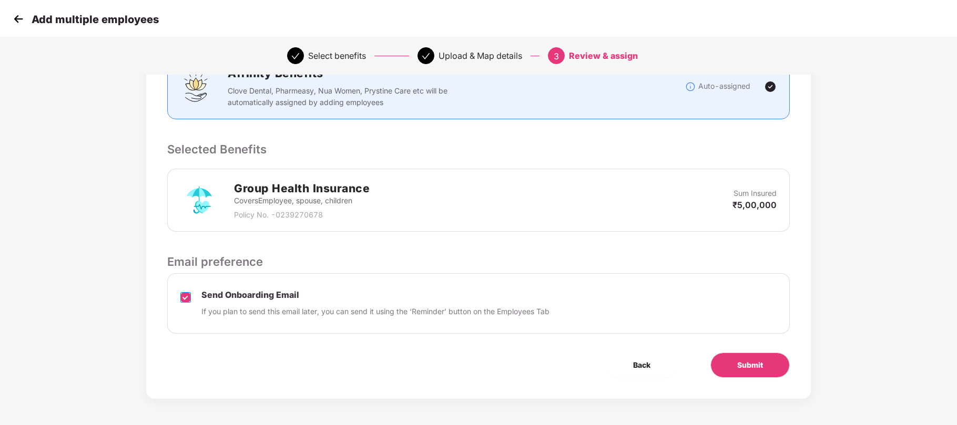
click at [184, 291] on label at bounding box center [185, 304] width 11 height 27
click at [751, 363] on span "Submit" at bounding box center [750, 366] width 26 height 12
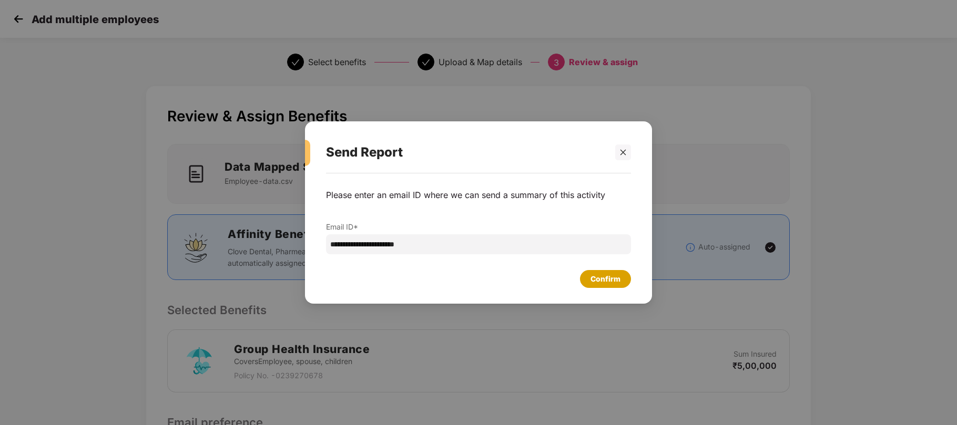
click at [621, 278] on div "Confirm" at bounding box center [605, 279] width 51 height 18
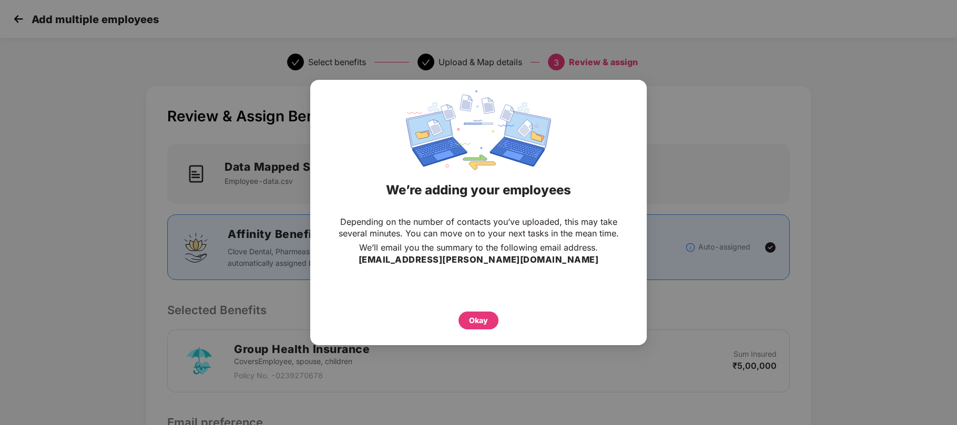
click at [470, 309] on div "Okay" at bounding box center [478, 317] width 294 height 23
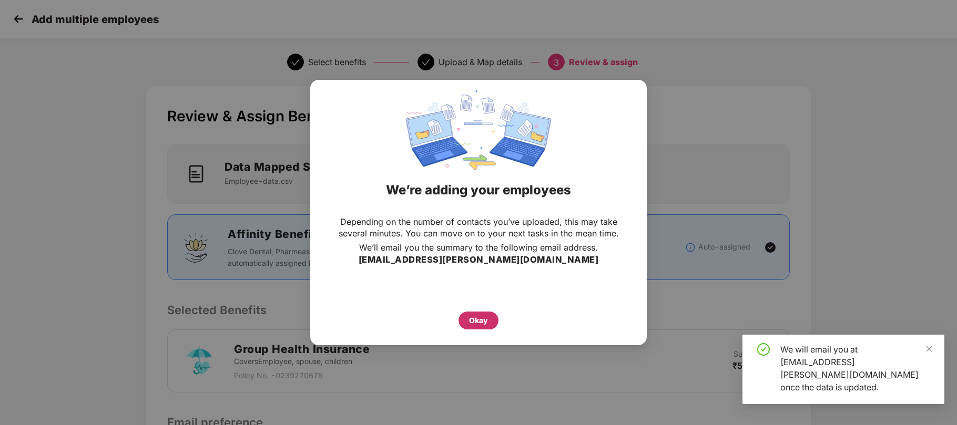
click at [471, 318] on div "Okay" at bounding box center [478, 321] width 19 height 12
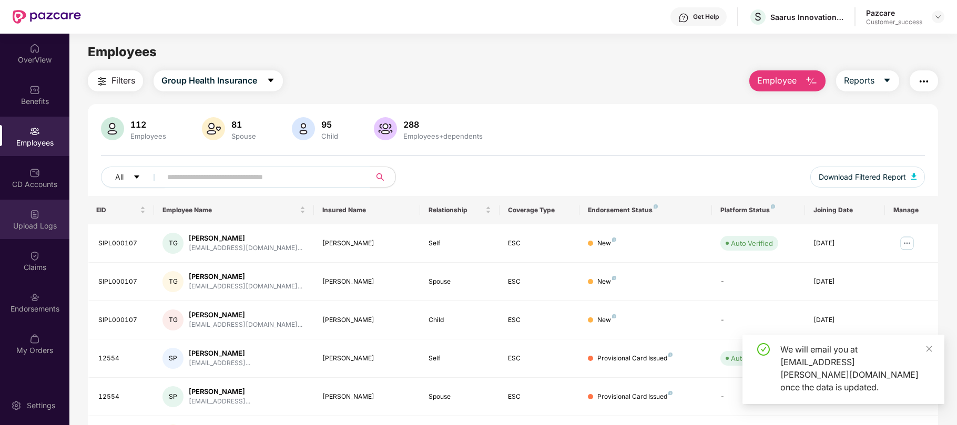
click at [28, 214] on div "Upload Logs" at bounding box center [34, 219] width 69 height 39
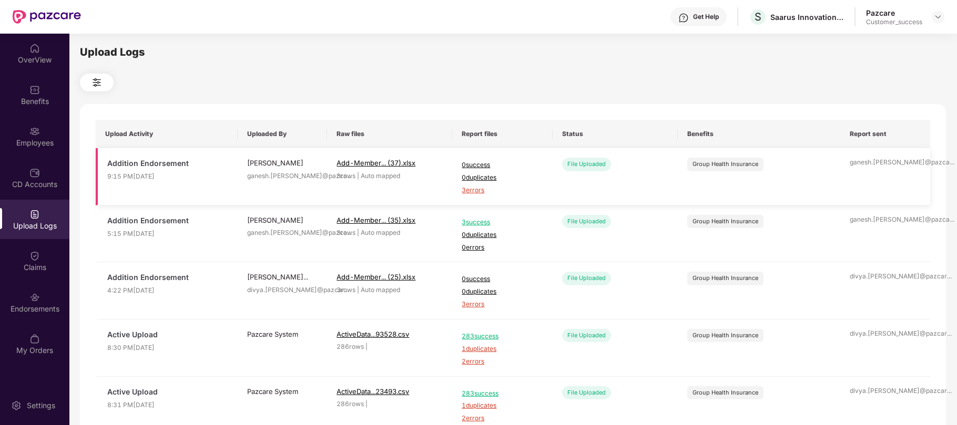
click at [480, 193] on span "3 errors" at bounding box center [501, 191] width 81 height 10
click at [30, 136] on div "Employees" at bounding box center [34, 136] width 69 height 39
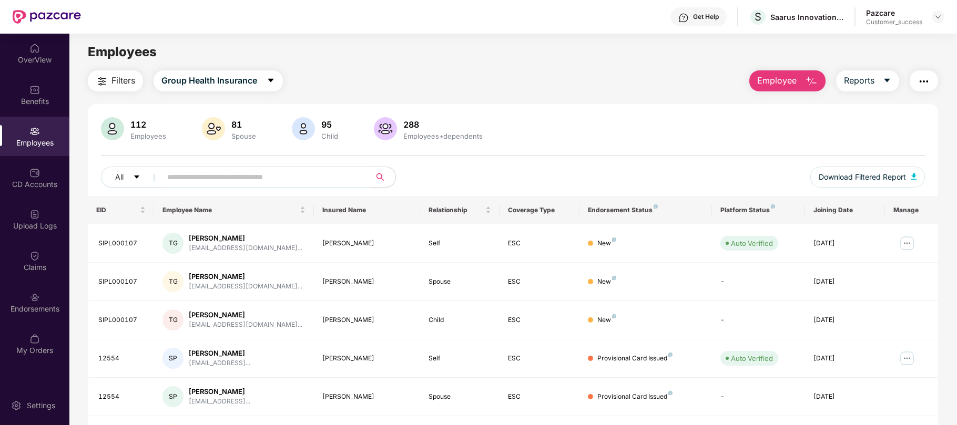
click at [242, 181] on input "text" at bounding box center [261, 177] width 189 height 16
paste input "**********"
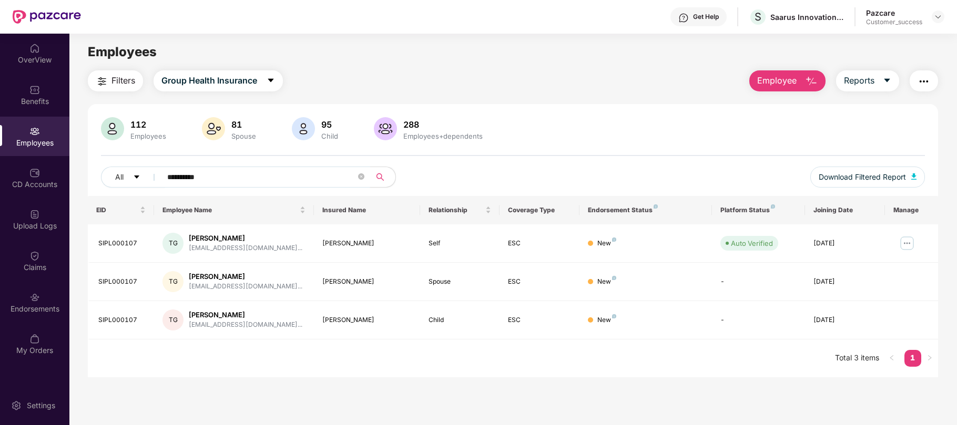
type input "**********"
click at [770, 82] on span "Employee" at bounding box center [776, 80] width 39 height 13
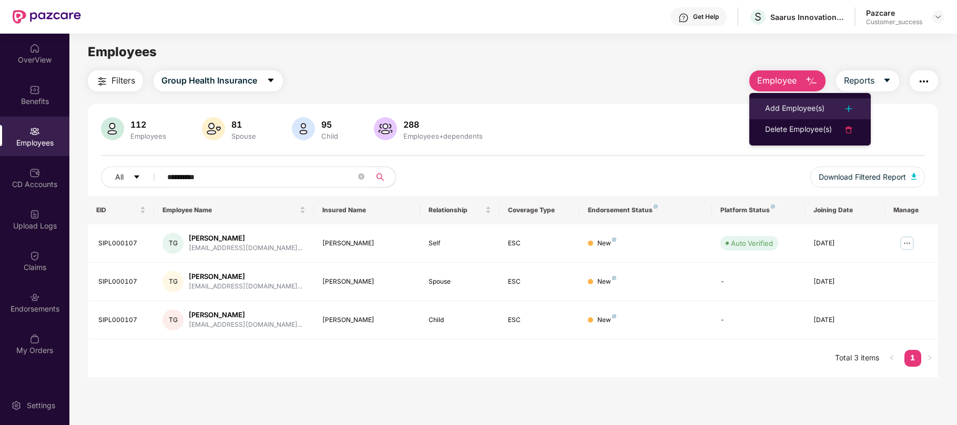
click at [781, 105] on div "Add Employee(s)" at bounding box center [794, 108] width 59 height 13
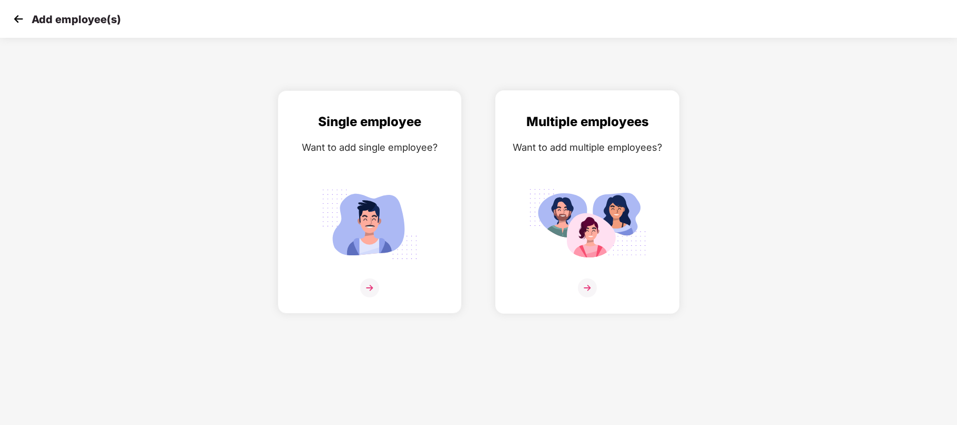
click at [596, 160] on div "Multiple employees Want to add multiple employees?" at bounding box center [587, 211] width 162 height 199
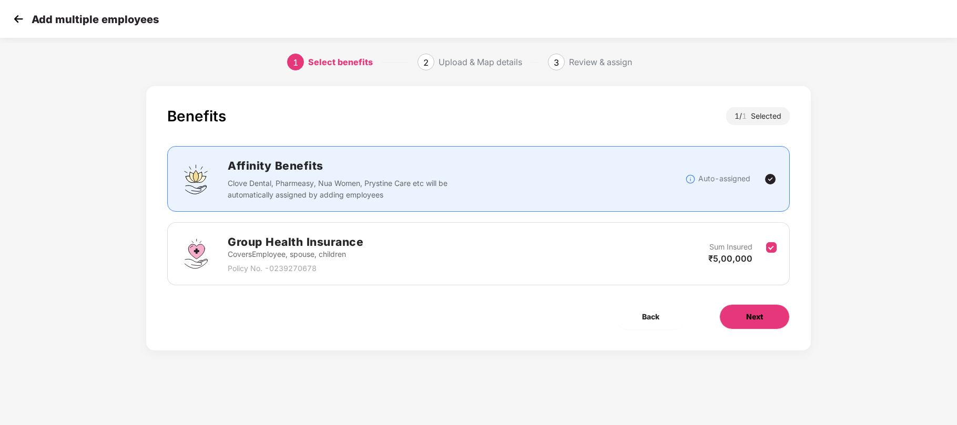
click at [754, 305] on button "Next" at bounding box center [754, 316] width 70 height 25
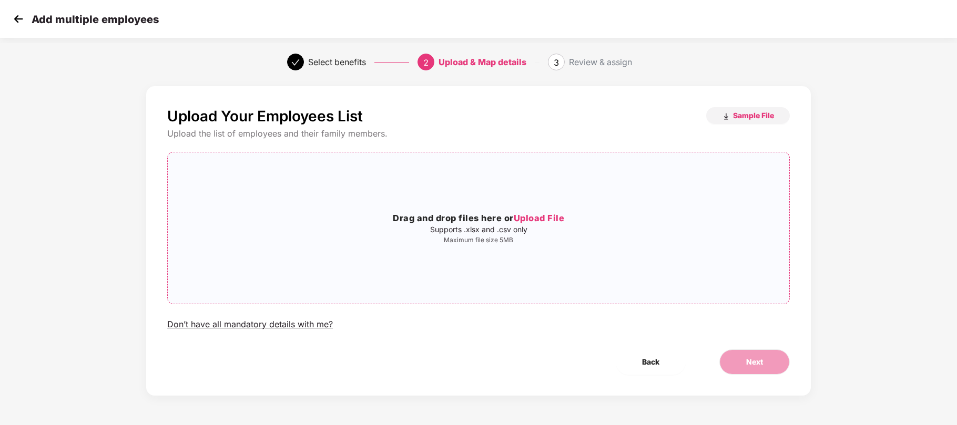
click at [549, 212] on h3 "Drag and drop files here or Upload File" at bounding box center [478, 219] width 621 height 14
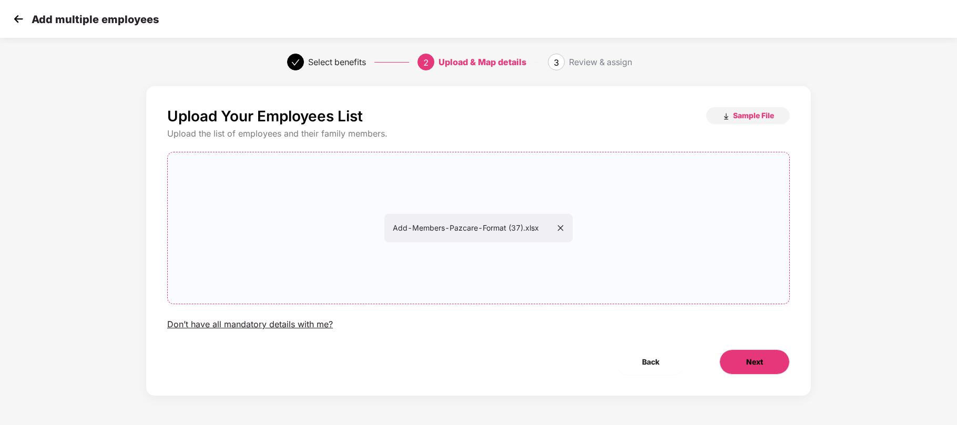
click at [767, 369] on button "Next" at bounding box center [754, 362] width 70 height 25
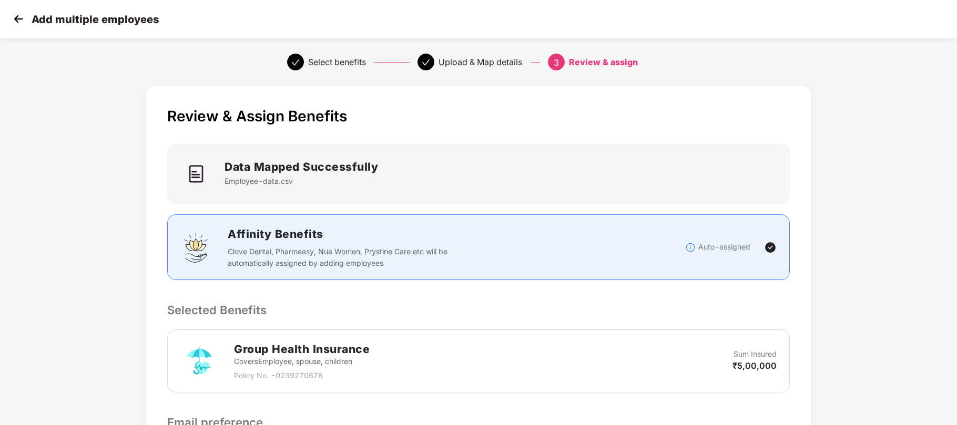
scroll to position [162, 1]
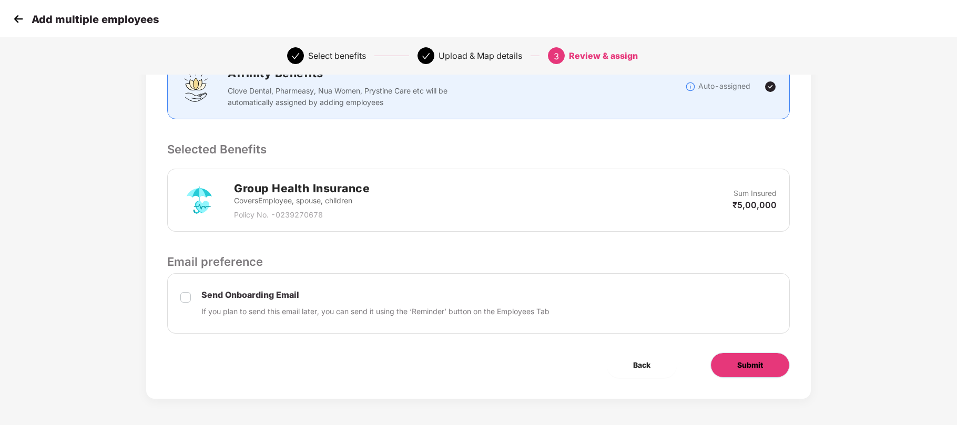
click at [752, 364] on span "Submit" at bounding box center [750, 366] width 26 height 12
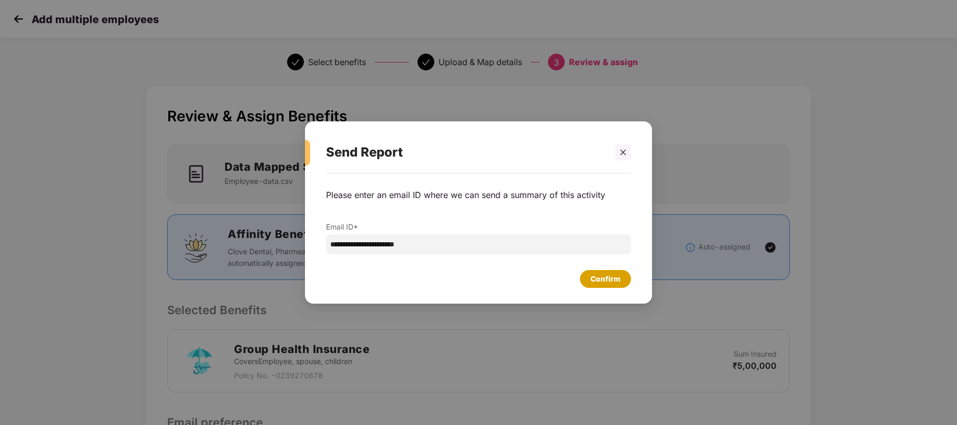
click at [610, 280] on div "Confirm" at bounding box center [605, 279] width 30 height 12
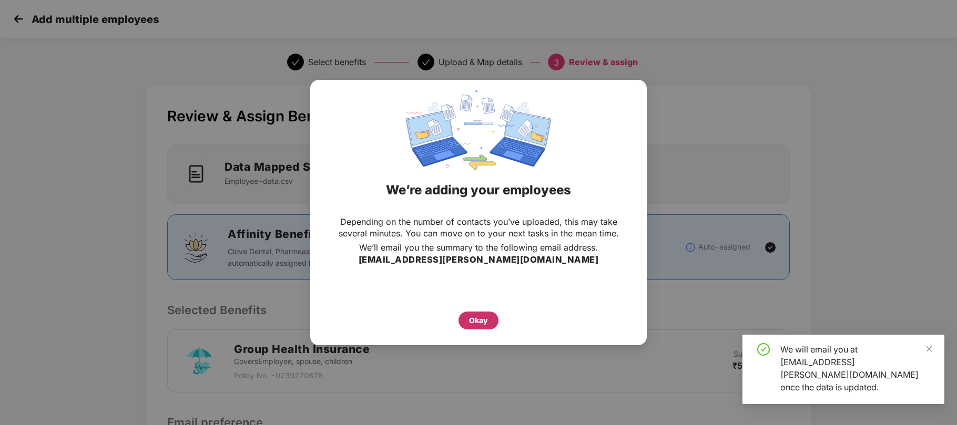
click at [474, 315] on div "Okay" at bounding box center [478, 321] width 19 height 12
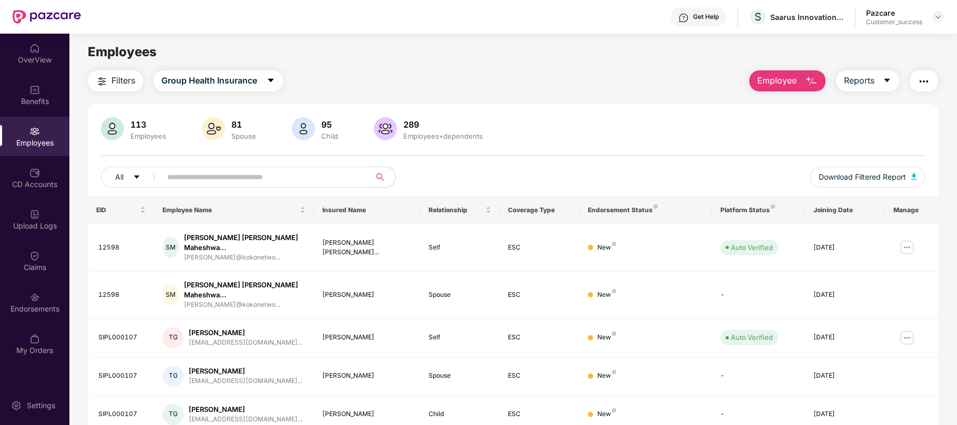
scroll to position [223, 0]
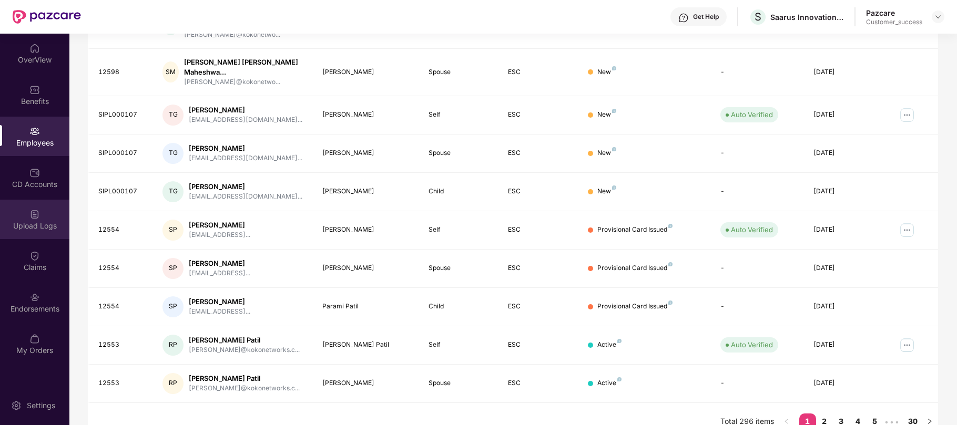
click at [40, 219] on div "Upload Logs" at bounding box center [34, 219] width 69 height 39
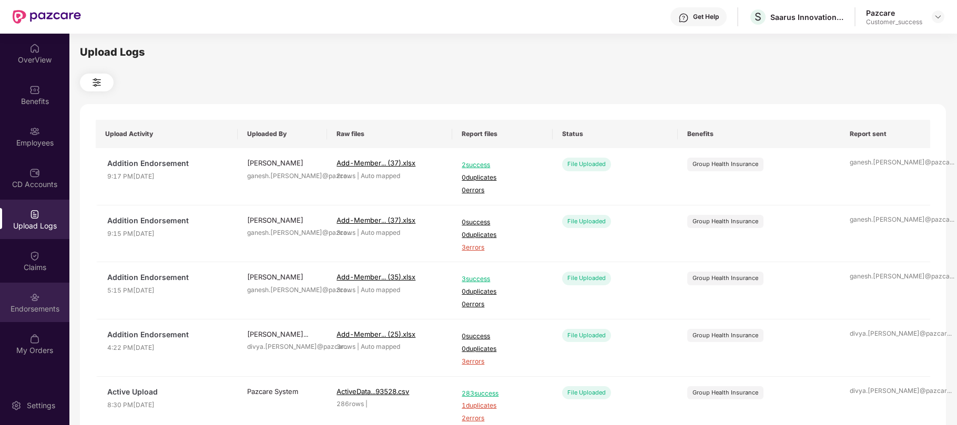
click at [35, 292] on img at bounding box center [34, 297] width 11 height 11
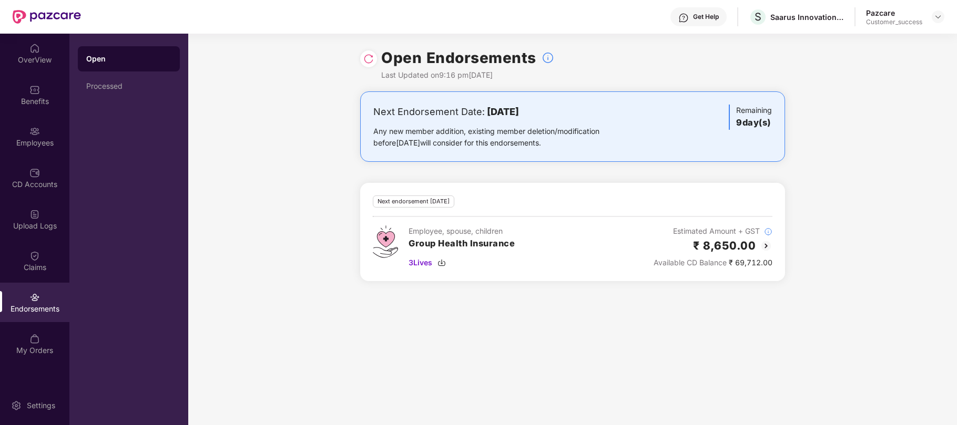
click at [763, 243] on img at bounding box center [765, 246] width 13 height 13
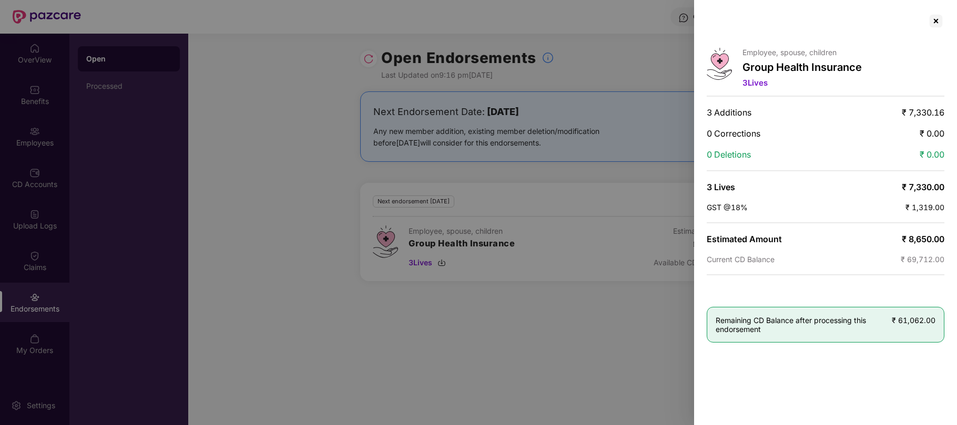
click at [588, 312] on div at bounding box center [478, 212] width 957 height 425
click at [938, 21] on div at bounding box center [935, 21] width 17 height 17
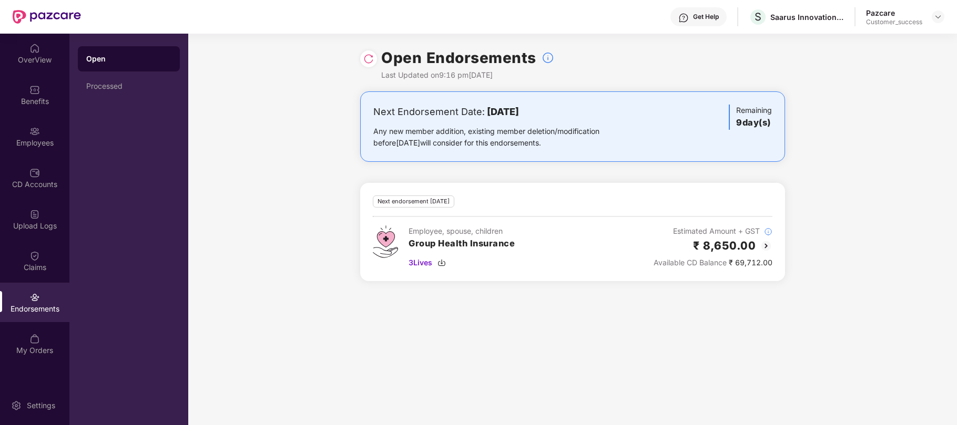
drag, startPoint x: 775, startPoint y: 123, endPoint x: 736, endPoint y: 124, distance: 38.4
click at [736, 124] on div "Next Endorsement Date: [DATE] Any new member addition, existing member deletion…" at bounding box center [572, 126] width 425 height 70
click at [33, 223] on div "Upload Logs" at bounding box center [34, 226] width 69 height 11
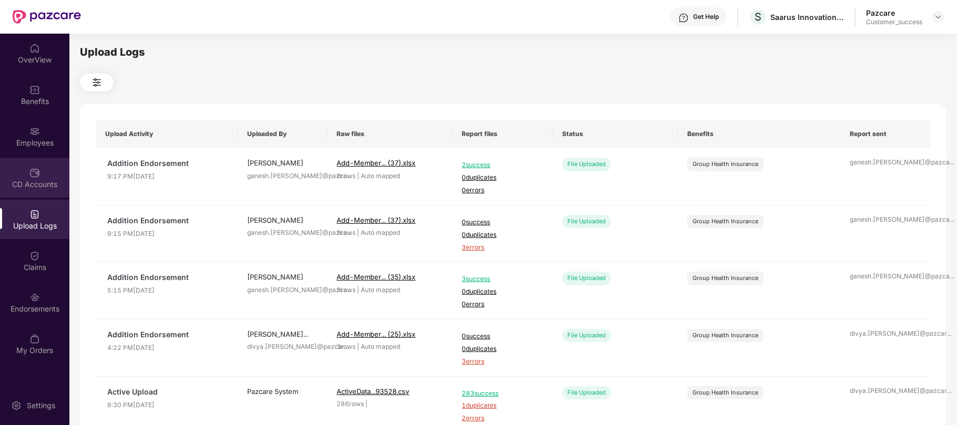
click at [33, 181] on div "CD Accounts" at bounding box center [34, 184] width 69 height 11
